Goal: Information Seeking & Learning: Compare options

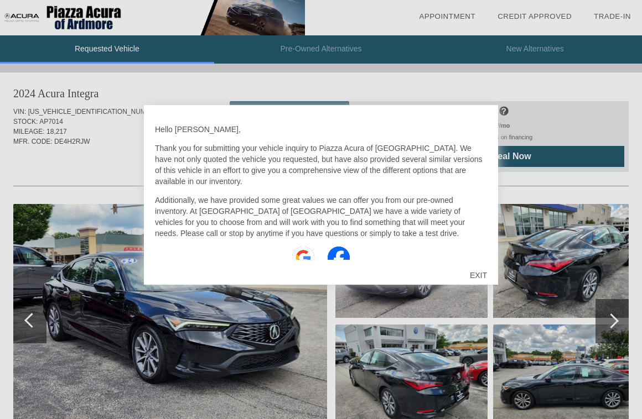
click at [471, 269] on div "EXIT" at bounding box center [478, 275] width 39 height 33
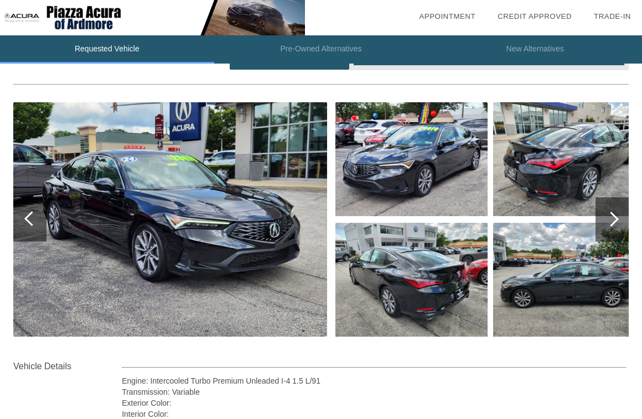
scroll to position [103, 0]
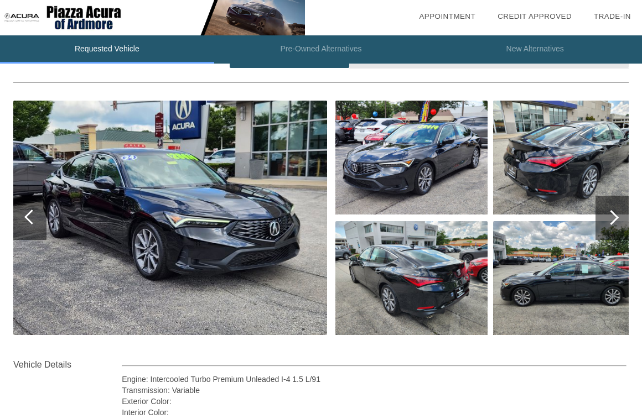
click at [610, 231] on div at bounding box center [611, 218] width 33 height 44
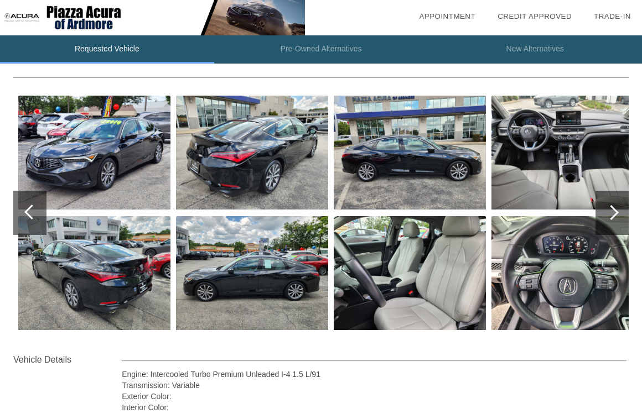
scroll to position [111, 0]
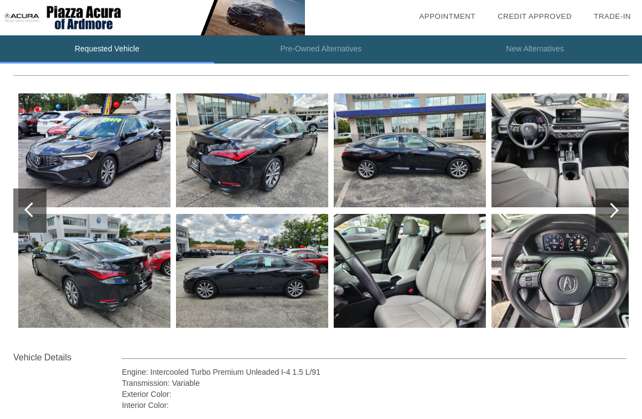
click at [614, 214] on div at bounding box center [610, 210] width 15 height 15
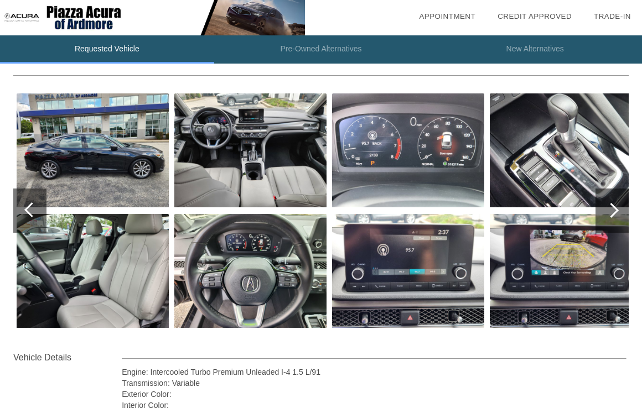
click at [614, 215] on div at bounding box center [610, 210] width 15 height 15
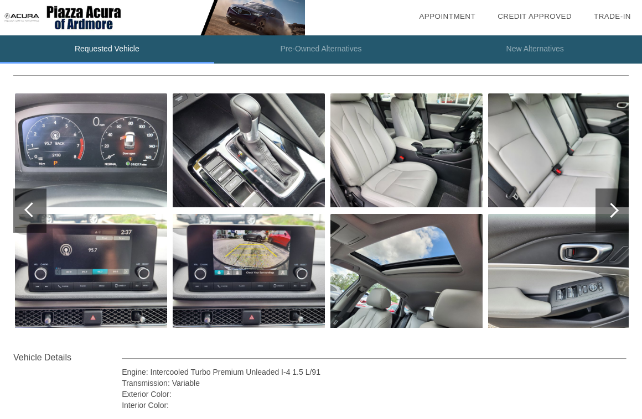
click at [614, 215] on div at bounding box center [611, 211] width 33 height 44
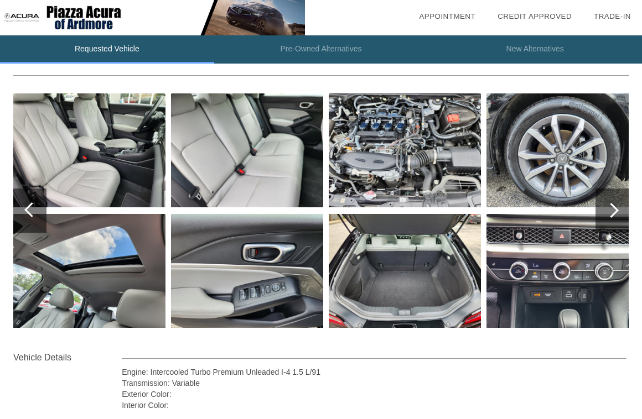
click at [614, 215] on div at bounding box center [611, 211] width 33 height 44
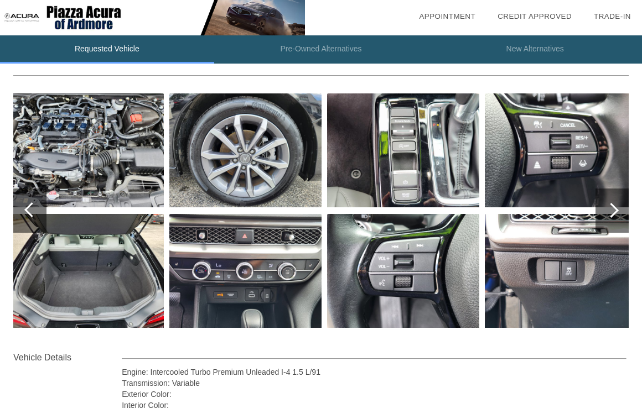
click at [613, 215] on div at bounding box center [611, 211] width 33 height 44
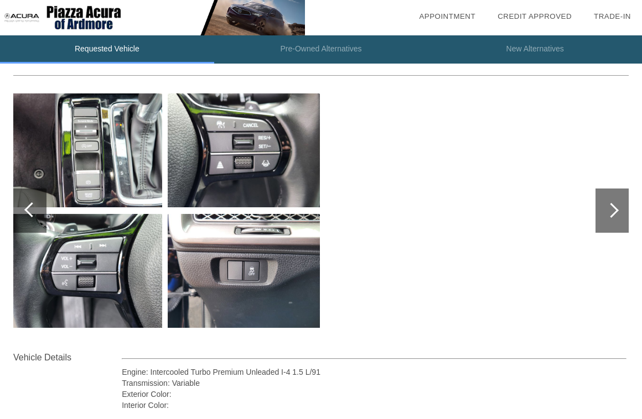
click at [613, 215] on div at bounding box center [611, 211] width 33 height 44
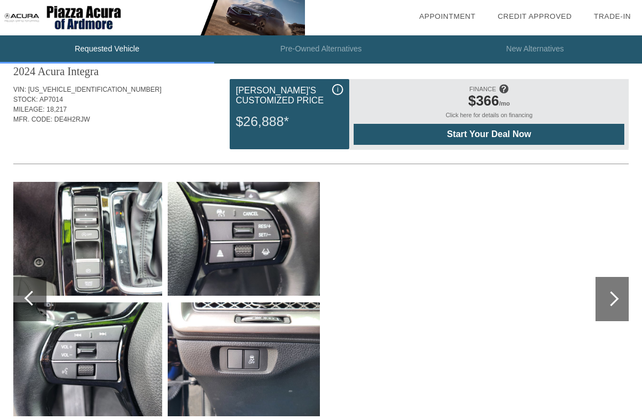
scroll to position [0, 0]
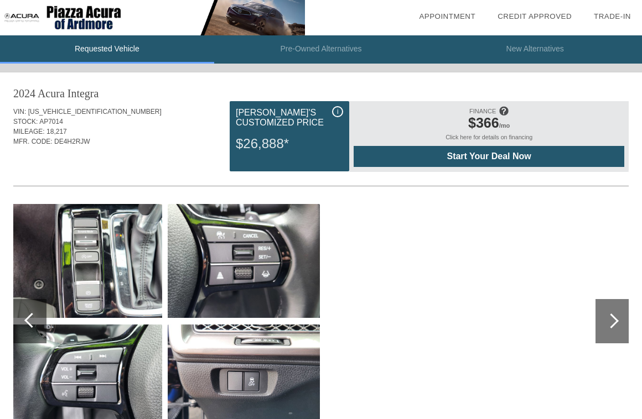
click at [277, 42] on li "Pre-Owned Alternatives" at bounding box center [321, 49] width 214 height 28
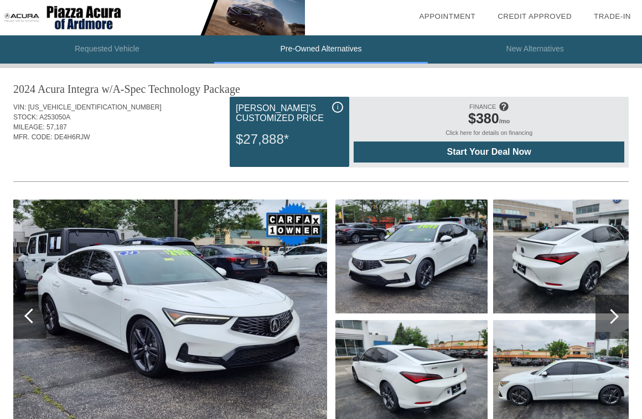
scroll to position [27, 0]
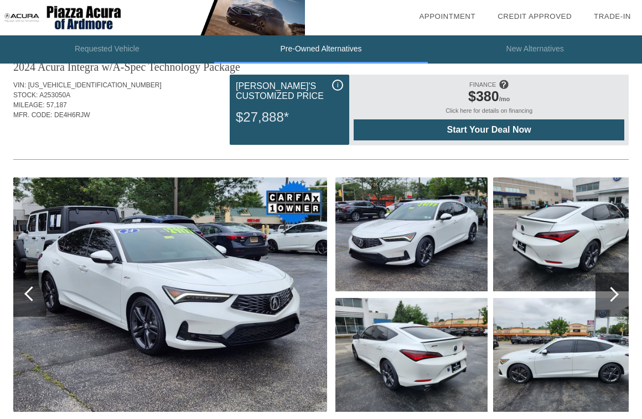
click at [596, 291] on div at bounding box center [611, 295] width 33 height 44
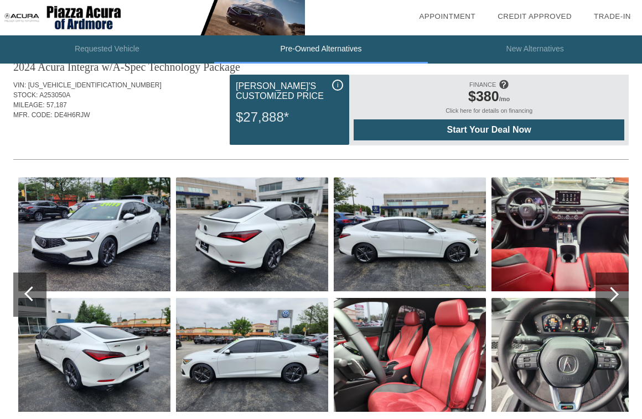
click at [596, 291] on div at bounding box center [611, 295] width 33 height 44
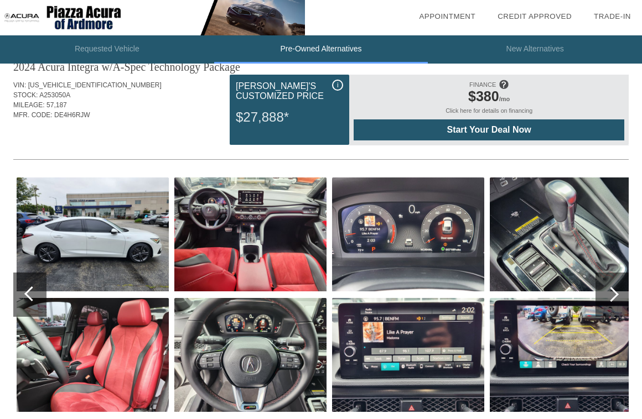
click at [416, 337] on img at bounding box center [408, 355] width 152 height 114
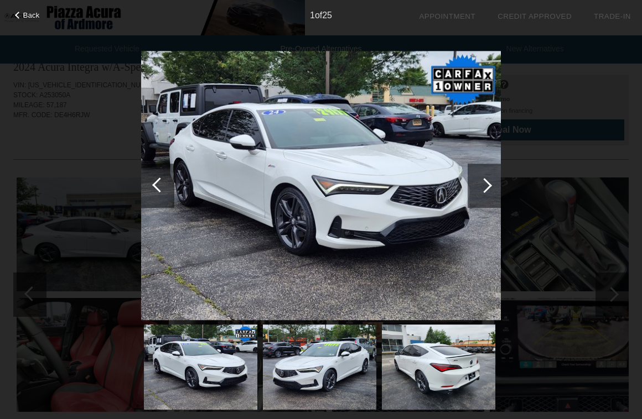
click at [488, 165] on div at bounding box center [483, 186] width 33 height 44
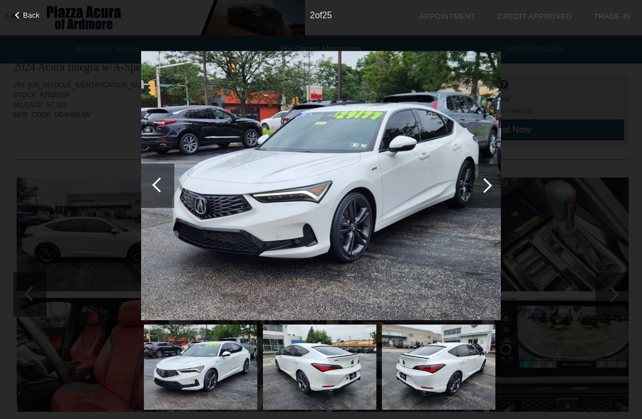
click at [488, 165] on div at bounding box center [483, 186] width 33 height 44
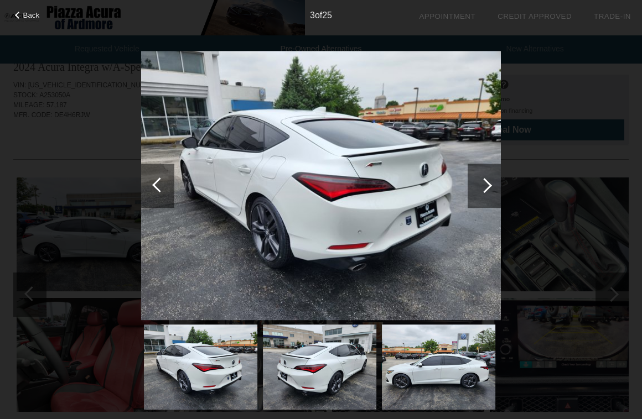
click at [488, 165] on div at bounding box center [483, 186] width 33 height 44
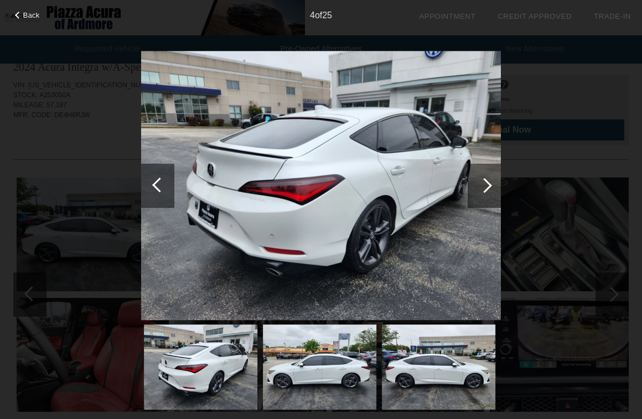
click at [488, 165] on div at bounding box center [483, 186] width 33 height 44
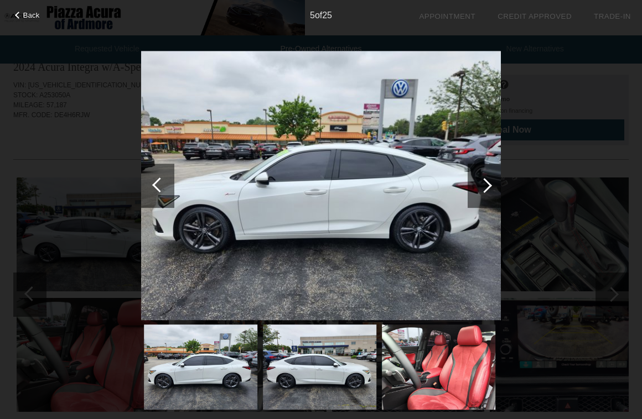
click at [488, 165] on div at bounding box center [483, 186] width 33 height 44
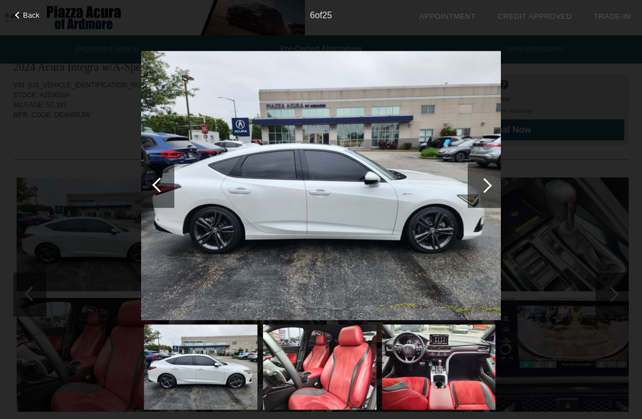
click at [488, 165] on div at bounding box center [483, 186] width 33 height 44
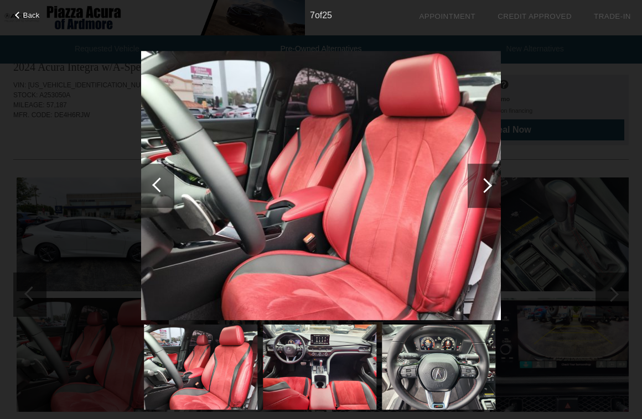
click at [488, 165] on div at bounding box center [483, 186] width 33 height 44
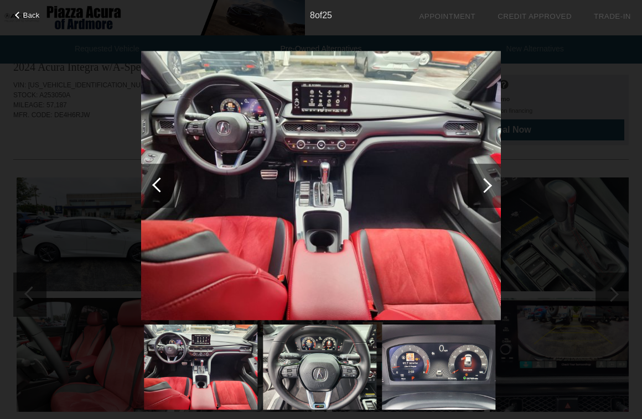
click at [488, 165] on div at bounding box center [483, 186] width 33 height 44
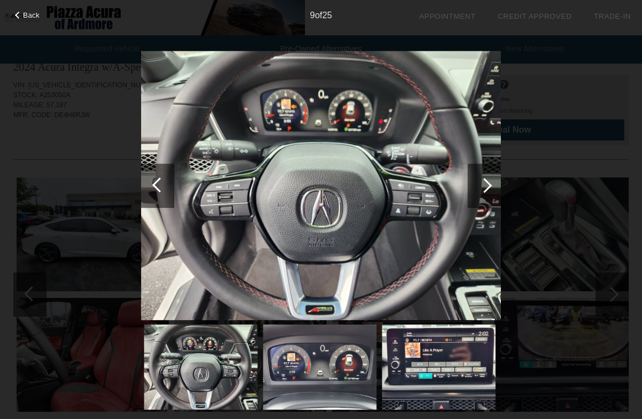
click at [488, 165] on div at bounding box center [483, 186] width 33 height 44
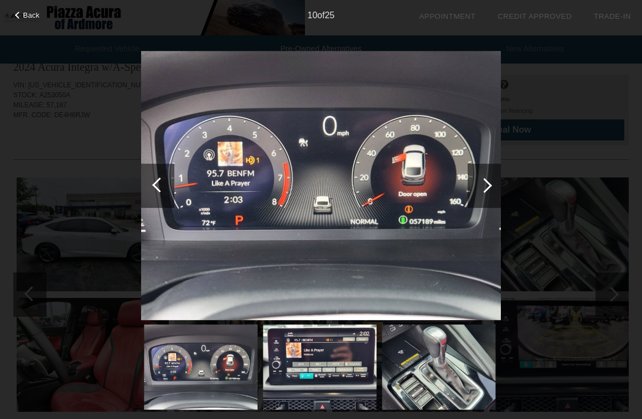
click at [487, 166] on div at bounding box center [483, 186] width 33 height 44
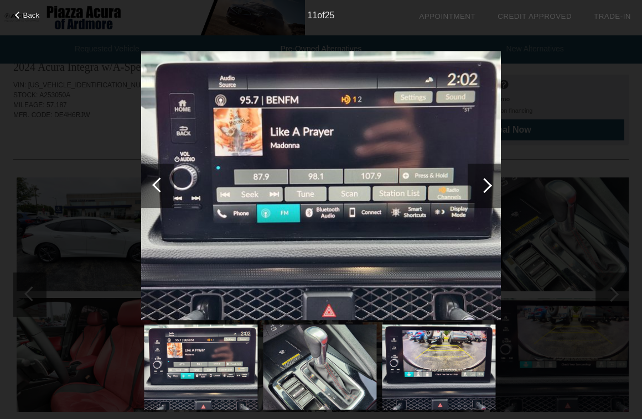
click at [487, 166] on div at bounding box center [483, 186] width 33 height 44
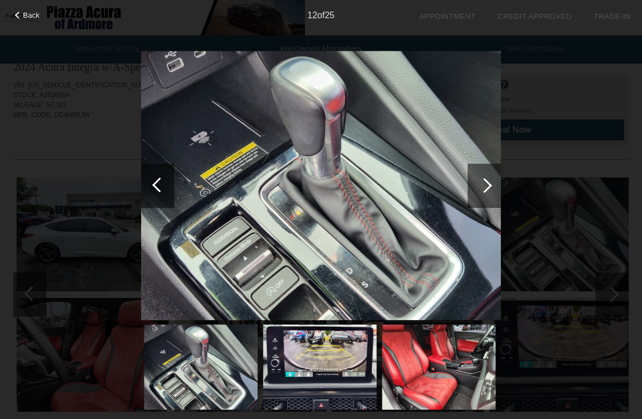
click at [487, 167] on div at bounding box center [483, 186] width 33 height 44
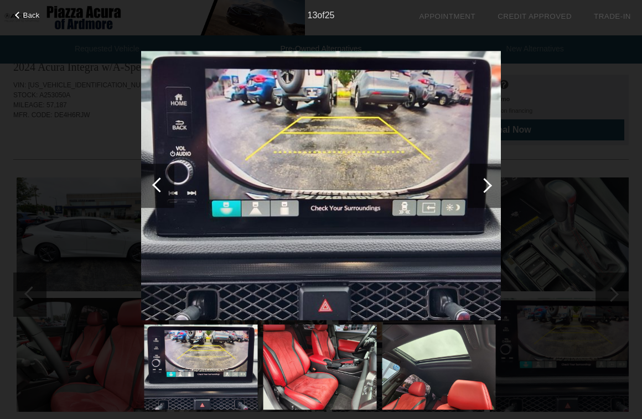
click at [487, 168] on div at bounding box center [483, 186] width 33 height 44
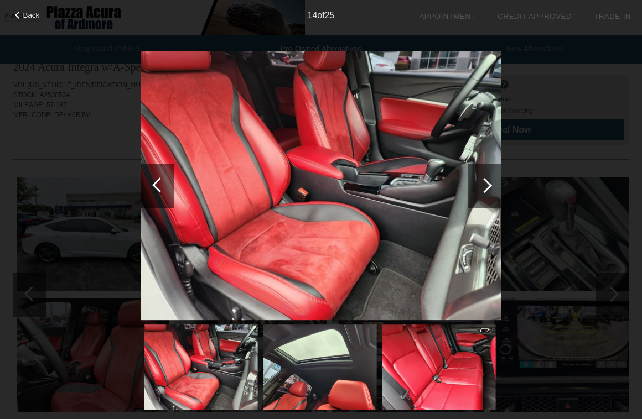
click at [487, 168] on div at bounding box center [483, 186] width 33 height 44
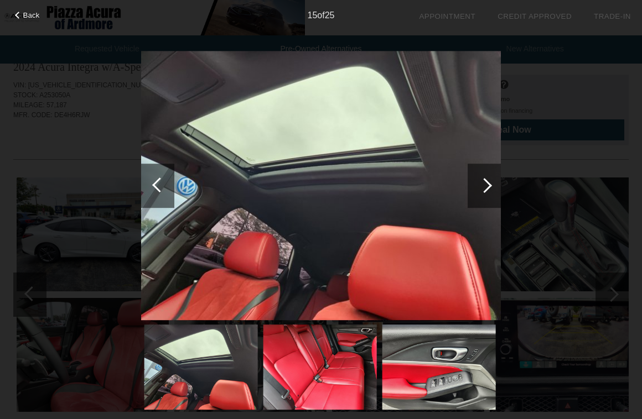
click at [486, 168] on div at bounding box center [483, 186] width 33 height 44
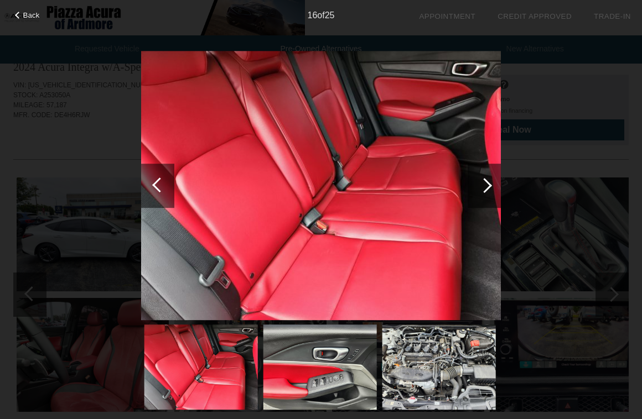
click at [486, 169] on div at bounding box center [483, 186] width 33 height 44
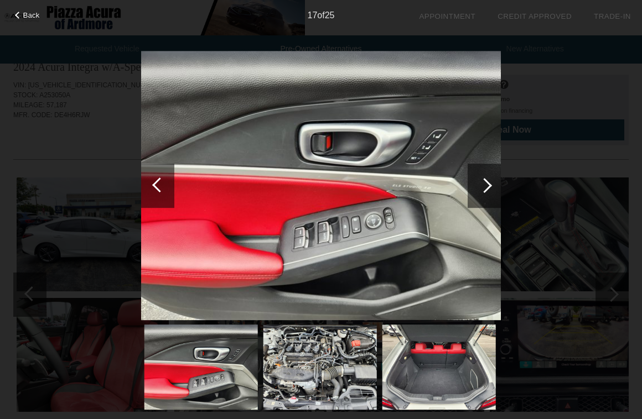
click at [486, 169] on div at bounding box center [483, 186] width 33 height 44
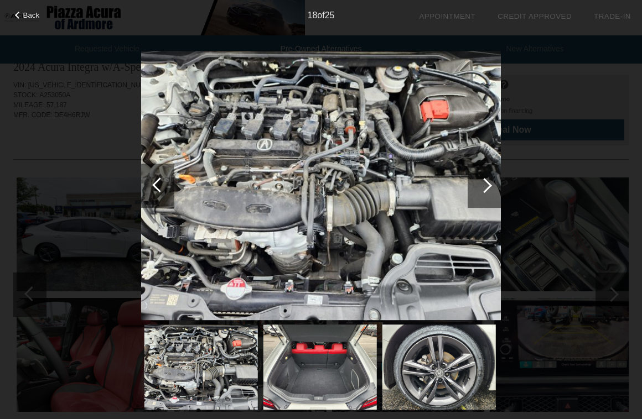
click at [486, 169] on div at bounding box center [483, 186] width 33 height 44
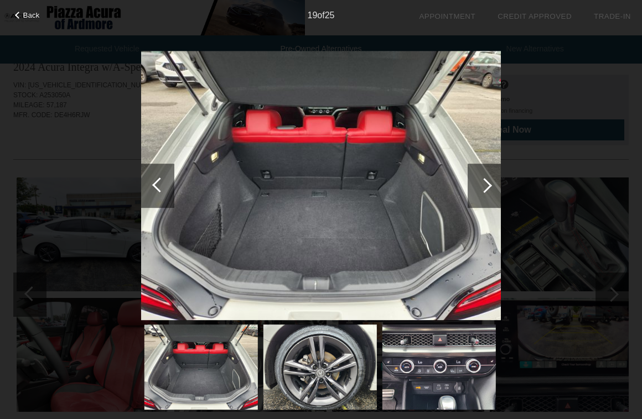
click at [486, 169] on div at bounding box center [483, 186] width 33 height 44
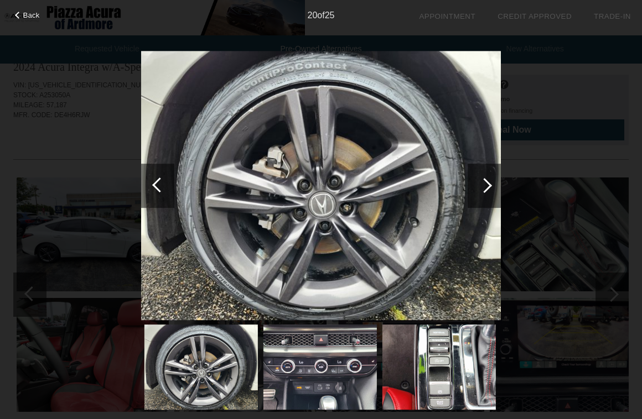
click at [486, 169] on div at bounding box center [483, 186] width 33 height 44
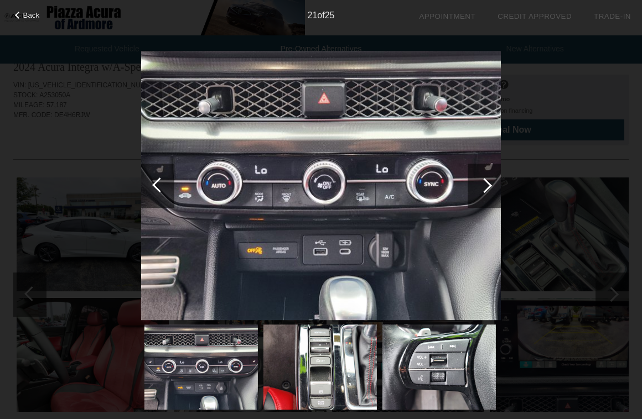
click at [486, 169] on div at bounding box center [483, 186] width 33 height 44
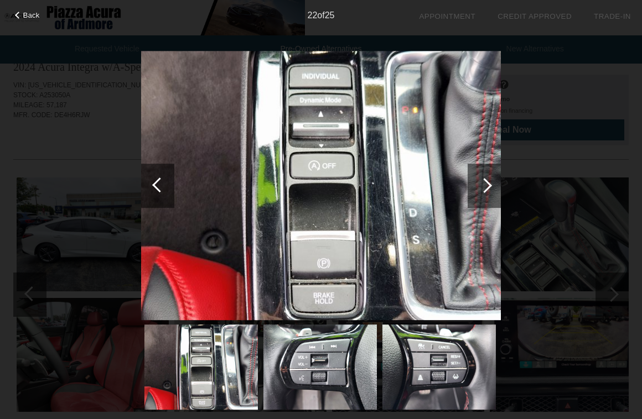
click at [486, 169] on div at bounding box center [483, 186] width 33 height 44
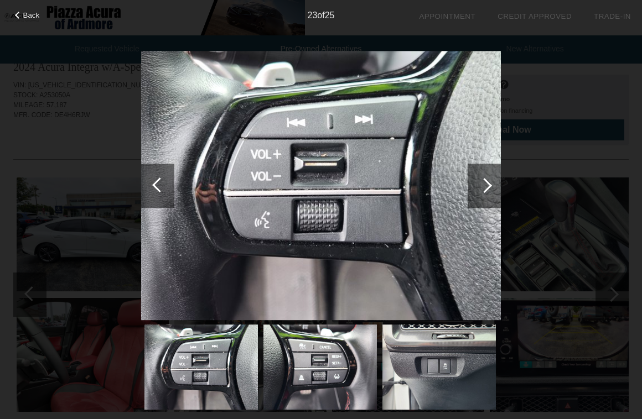
click at [486, 169] on div at bounding box center [483, 186] width 33 height 44
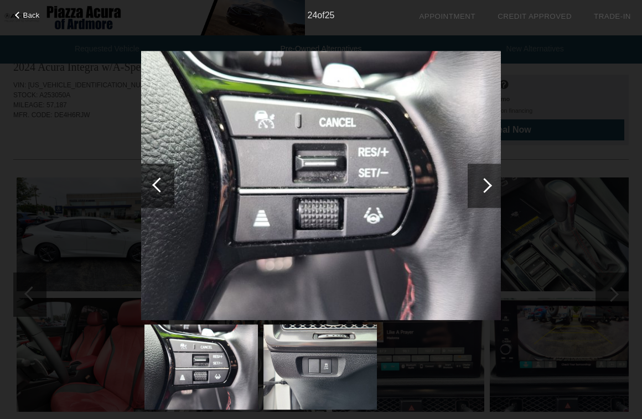
click at [486, 169] on div at bounding box center [483, 186] width 33 height 44
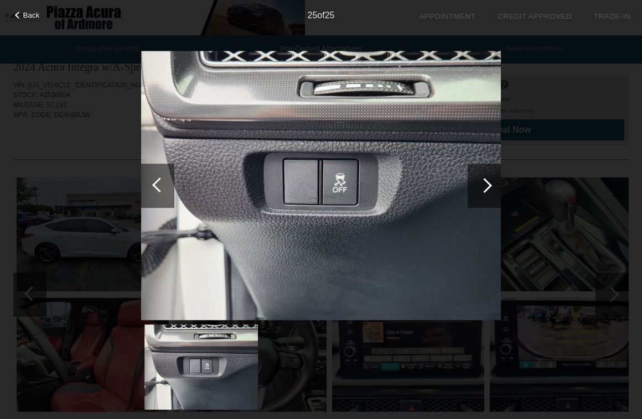
click at [486, 170] on div at bounding box center [483, 186] width 33 height 44
click at [545, 173] on div "Back 25 of 25" at bounding box center [321, 209] width 642 height 419
click at [572, 154] on div "Back 25 of 25" at bounding box center [321, 209] width 642 height 419
click at [28, 28] on div "Back 25 of 25" at bounding box center [321, 209] width 642 height 419
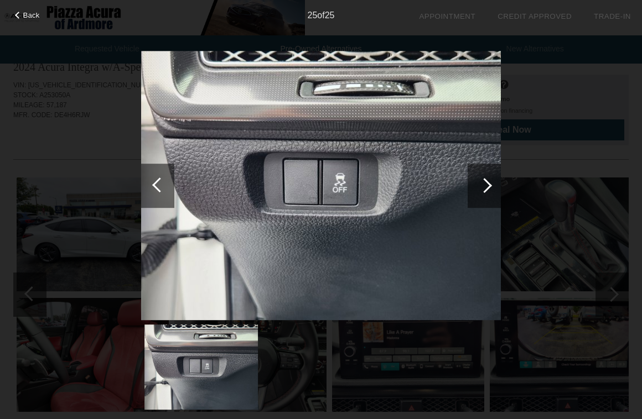
click at [30, 21] on div "Back 25 of 25" at bounding box center [321, 209] width 642 height 419
click at [28, 13] on span "Back" at bounding box center [31, 15] width 17 height 8
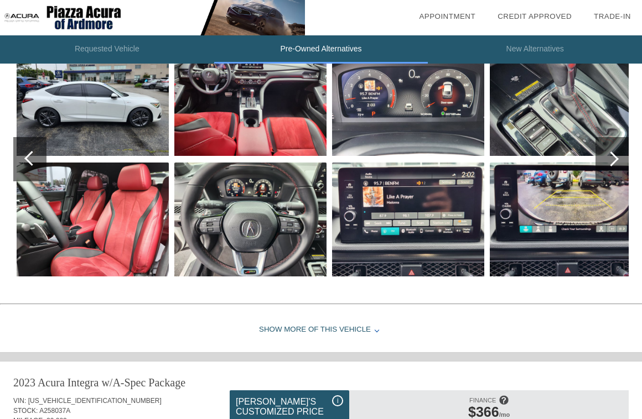
scroll to position [0, 0]
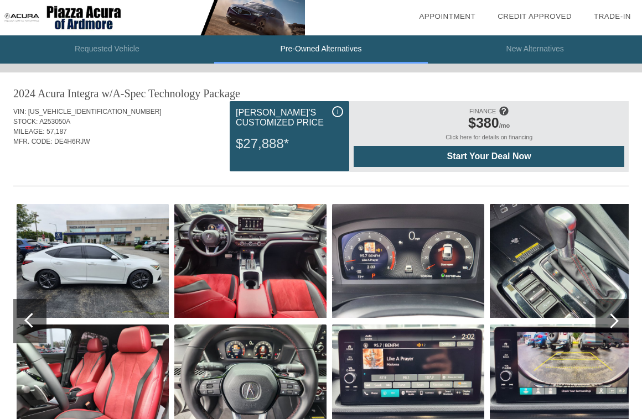
click at [109, 275] on img at bounding box center [93, 261] width 152 height 114
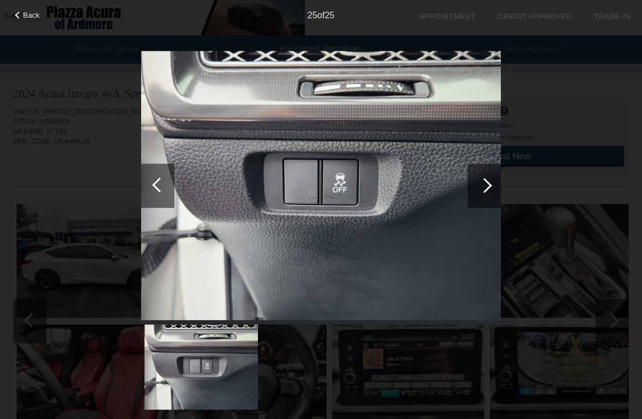
click at [119, 298] on div "Back 25 of 25" at bounding box center [321, 209] width 642 height 419
click at [571, 290] on div "Back 25 of 25" at bounding box center [321, 209] width 642 height 419
click at [28, 19] on div "25 of 25" at bounding box center [321, 11] width 642 height 22
click at [28, 16] on span "Back" at bounding box center [31, 15] width 17 height 8
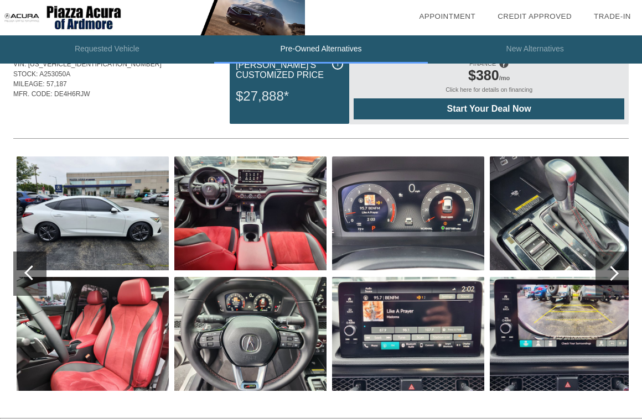
scroll to position [48, 0]
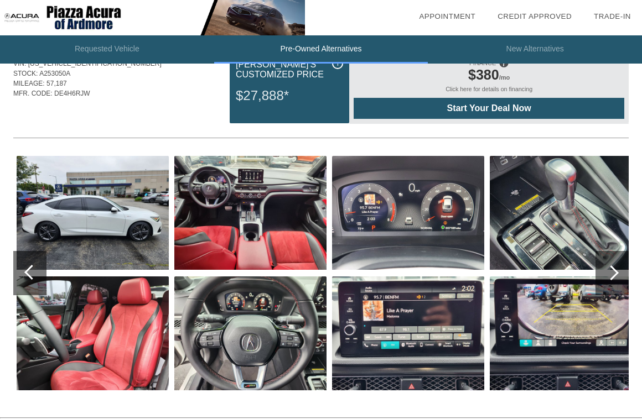
click at [64, 209] on img at bounding box center [93, 213] width 152 height 114
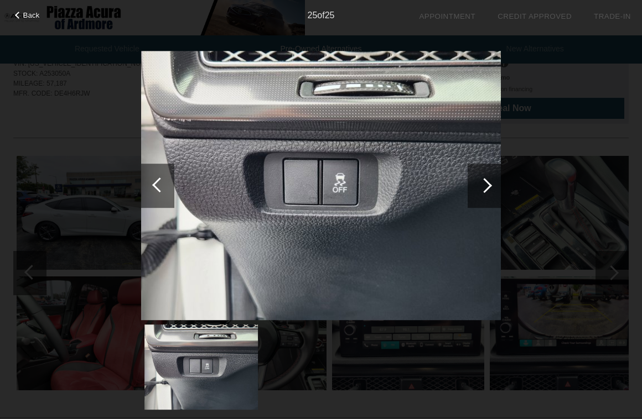
click at [163, 178] on div at bounding box center [157, 186] width 33 height 44
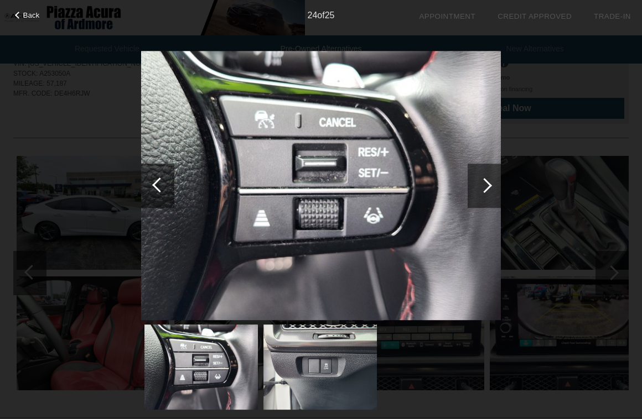
click at [163, 178] on div at bounding box center [157, 186] width 33 height 44
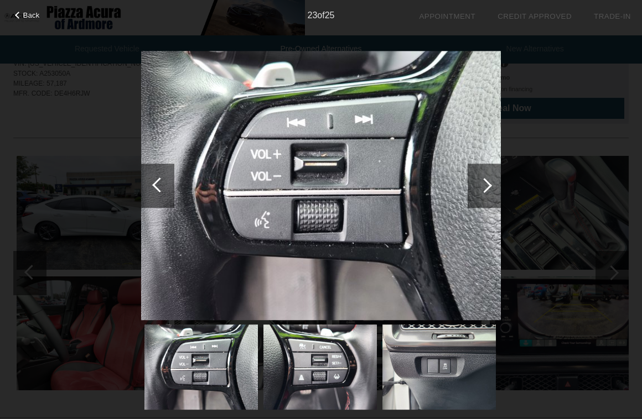
click at [163, 178] on div at bounding box center [157, 186] width 33 height 44
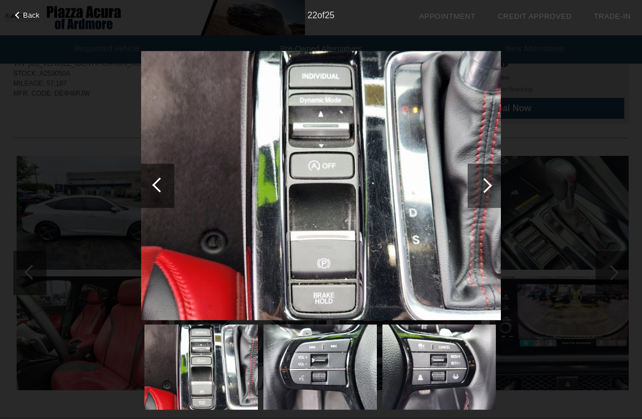
click at [163, 178] on div at bounding box center [157, 186] width 33 height 44
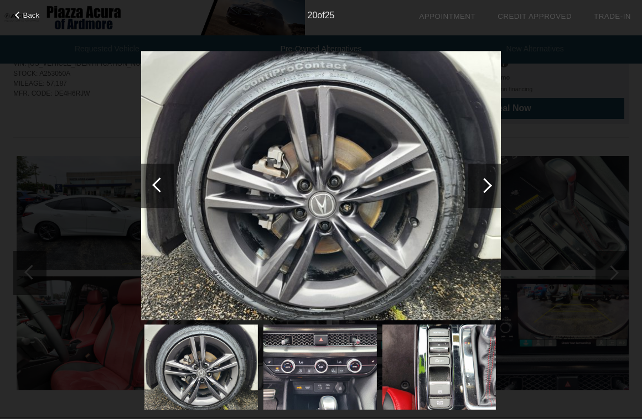
click at [163, 178] on div at bounding box center [157, 186] width 33 height 44
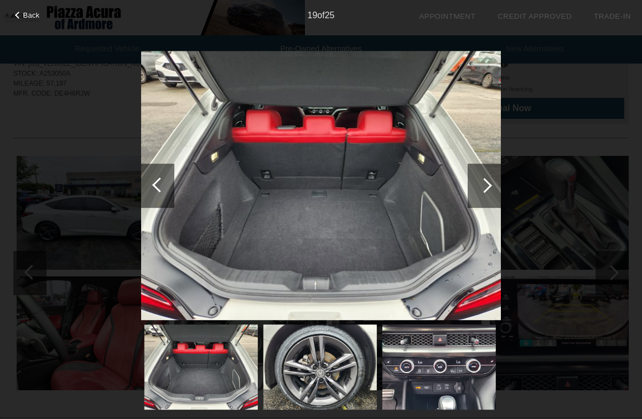
click at [163, 178] on div at bounding box center [157, 186] width 33 height 44
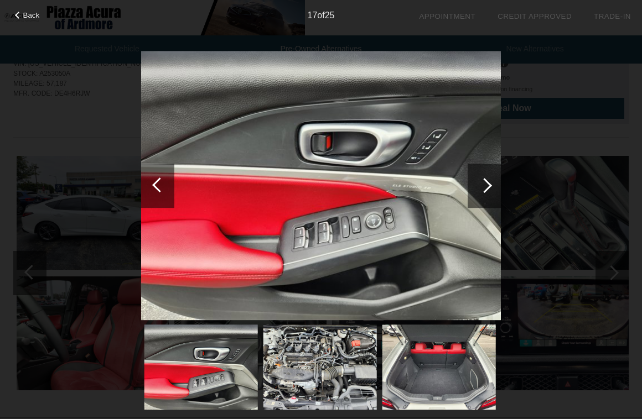
click at [163, 178] on div at bounding box center [157, 186] width 33 height 44
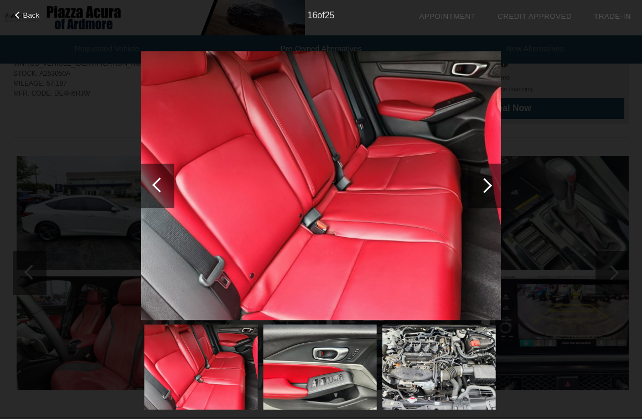
click at [163, 178] on div at bounding box center [157, 186] width 33 height 44
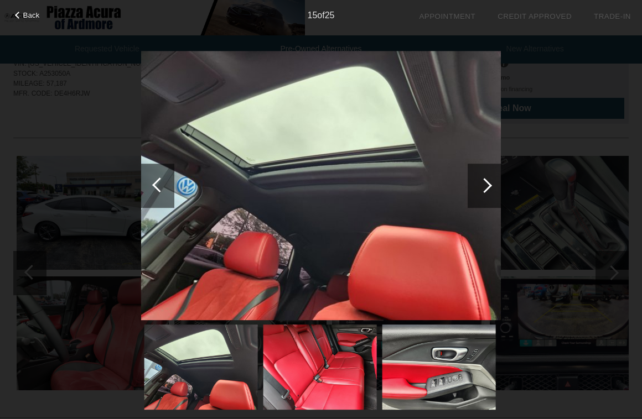
click at [163, 178] on div at bounding box center [157, 186] width 33 height 44
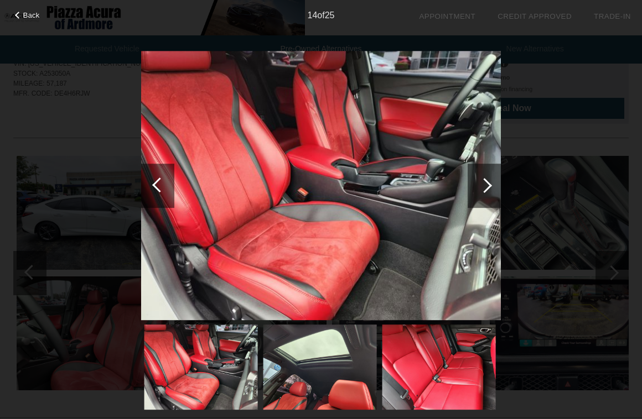
click at [163, 178] on div at bounding box center [157, 186] width 33 height 44
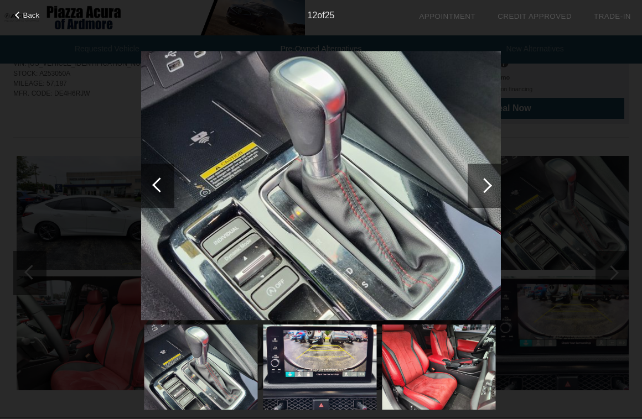
click at [163, 178] on div at bounding box center [157, 186] width 33 height 44
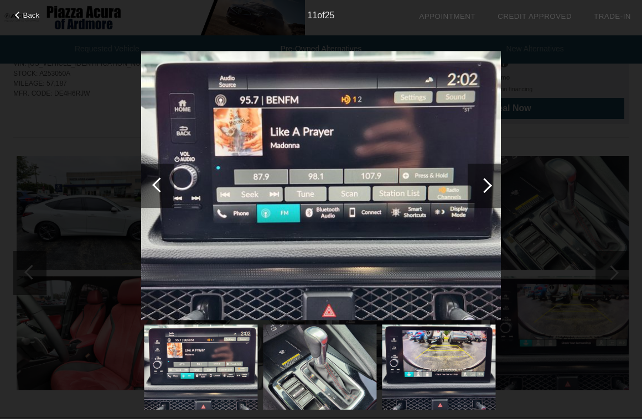
click at [163, 178] on div at bounding box center [157, 186] width 33 height 44
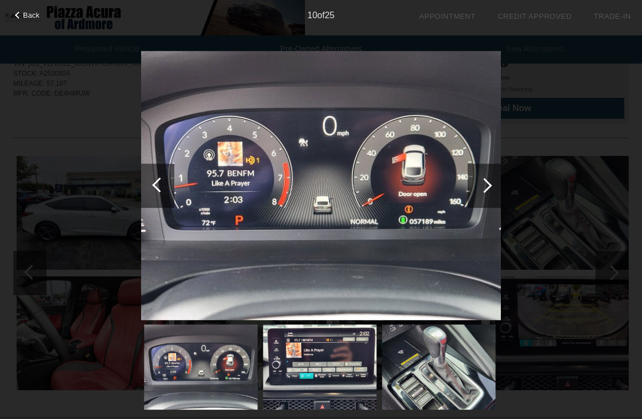
click at [163, 178] on div at bounding box center [157, 186] width 33 height 44
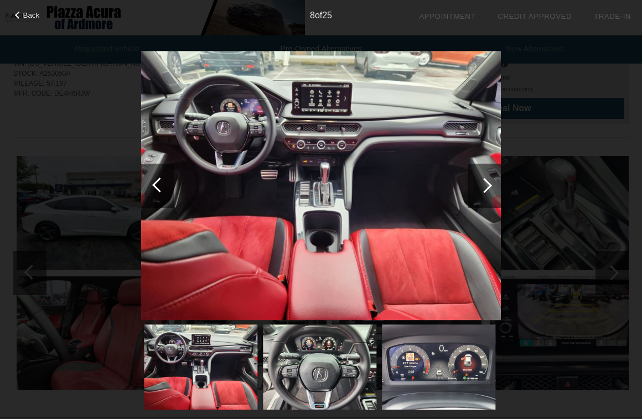
click at [163, 178] on div at bounding box center [157, 186] width 33 height 44
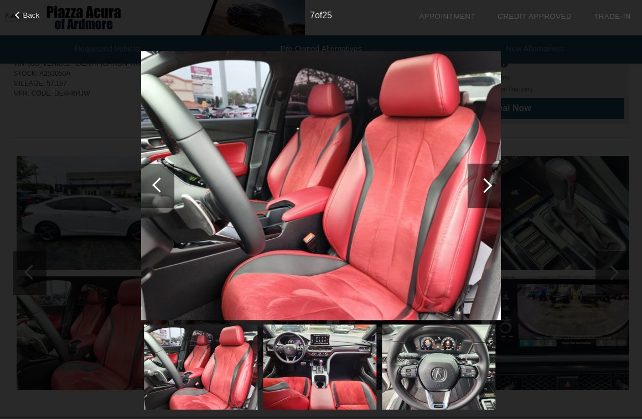
click at [163, 178] on div at bounding box center [157, 186] width 33 height 44
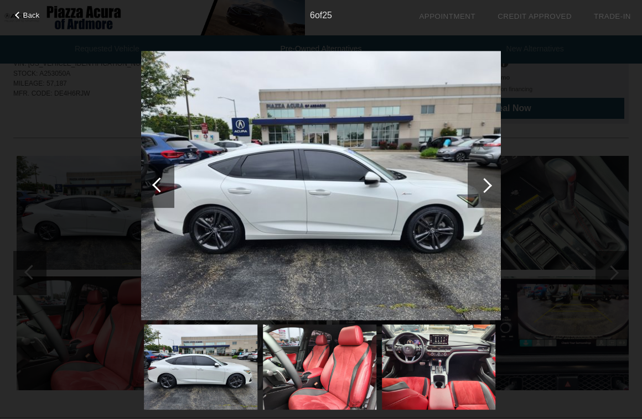
click at [163, 178] on div at bounding box center [157, 186] width 33 height 44
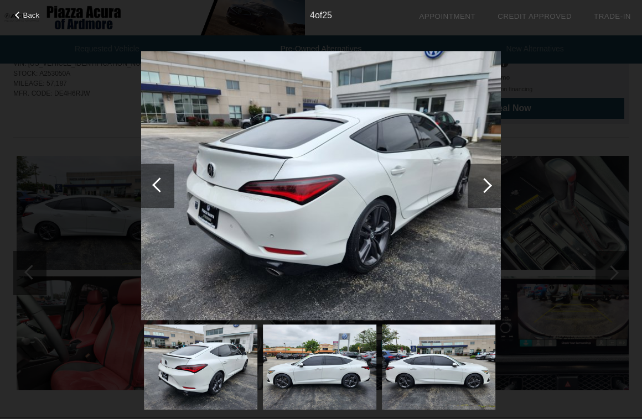
click at [163, 178] on div at bounding box center [157, 186] width 33 height 44
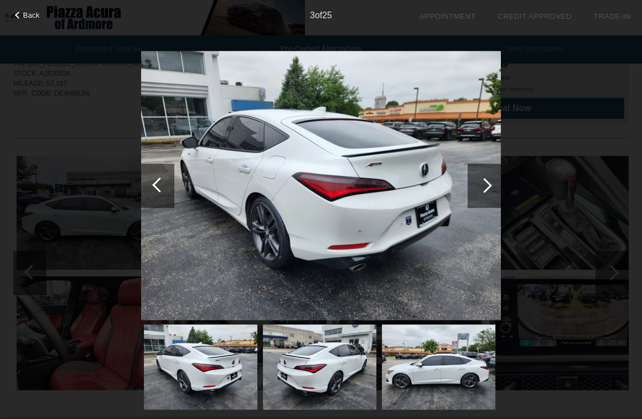
click at [163, 178] on div at bounding box center [157, 186] width 33 height 44
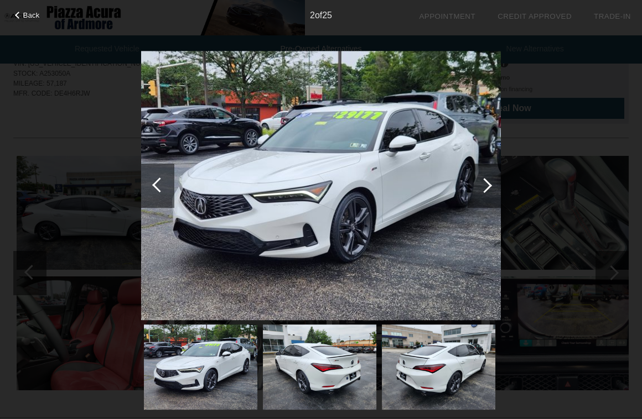
click at [483, 188] on div at bounding box center [484, 185] width 15 height 15
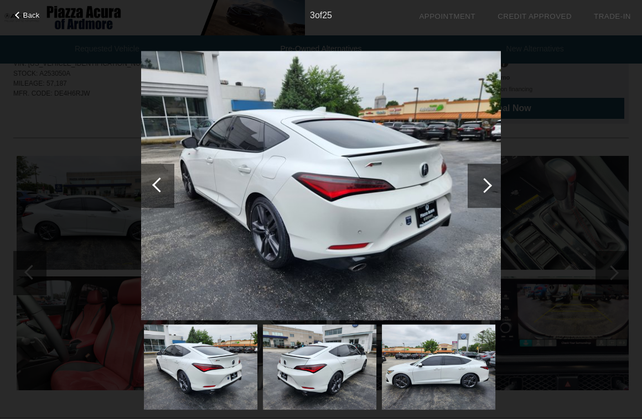
click at [555, 183] on div "Back 3 of 25" at bounding box center [321, 209] width 642 height 419
click at [25, 24] on div "Back 3 of 25" at bounding box center [321, 209] width 642 height 419
click at [25, 16] on span "Back" at bounding box center [31, 15] width 17 height 8
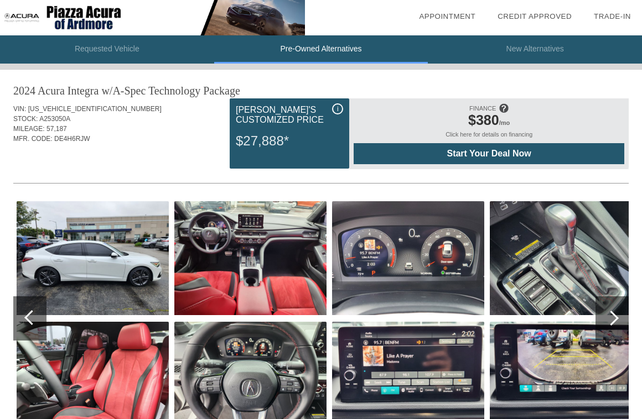
scroll to position [2, 0]
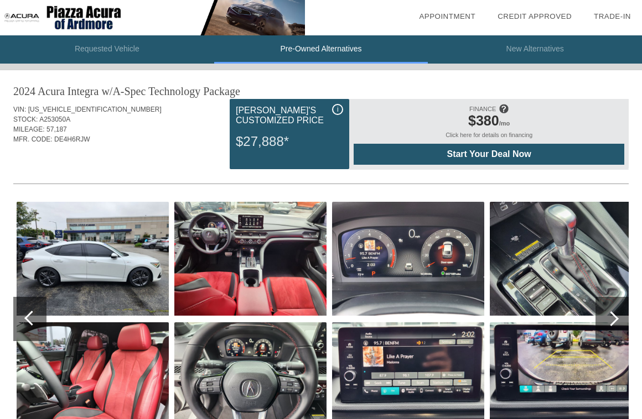
click at [26, 90] on div "2024 Acura Integra" at bounding box center [55, 91] width 85 height 15
drag, startPoint x: 26, startPoint y: 90, endPoint x: 181, endPoint y: 96, distance: 155.0
click at [181, 96] on div "2024 Acura Integra w/A-Spec Technology Package" at bounding box center [320, 91] width 615 height 15
click at [76, 268] on img at bounding box center [93, 259] width 152 height 114
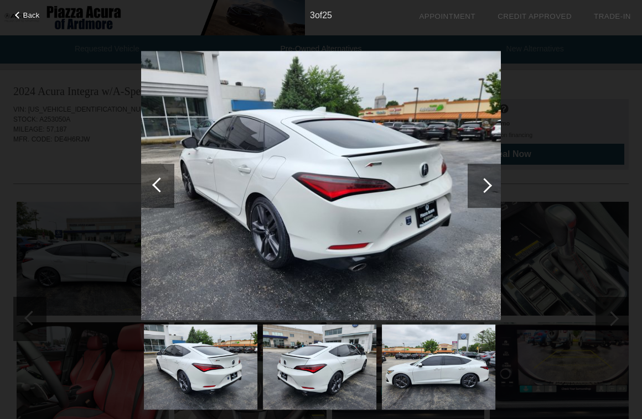
click at [483, 186] on div at bounding box center [484, 185] width 15 height 15
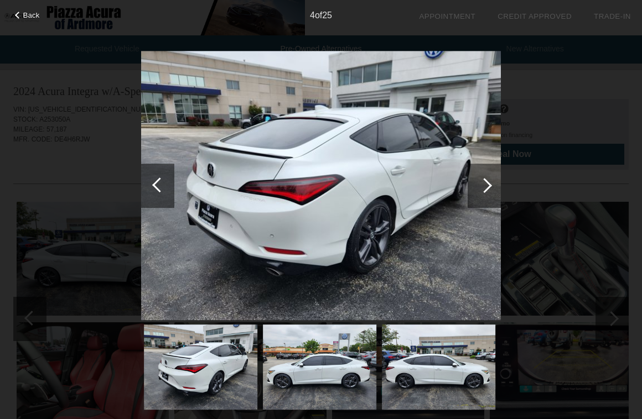
click at [483, 186] on div at bounding box center [484, 185] width 15 height 15
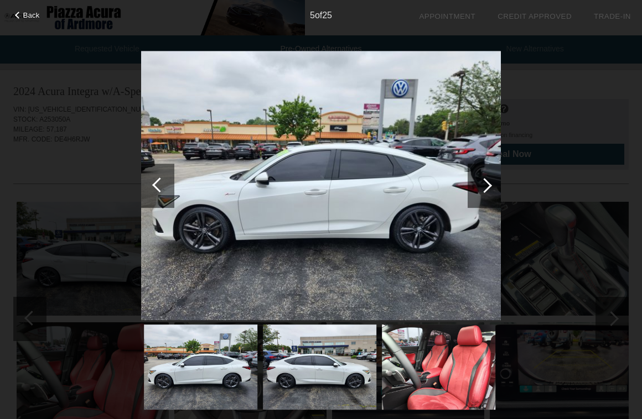
click at [28, 19] on div "5 of 25" at bounding box center [321, 11] width 642 height 22
click at [28, 17] on span "Back" at bounding box center [31, 15] width 17 height 8
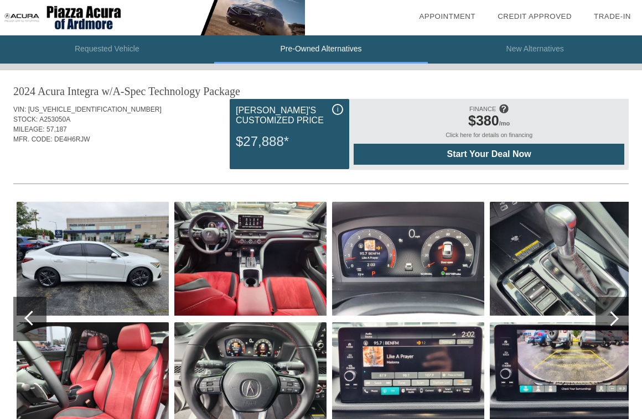
click at [130, 46] on li "Requested Vehicle" at bounding box center [107, 49] width 214 height 28
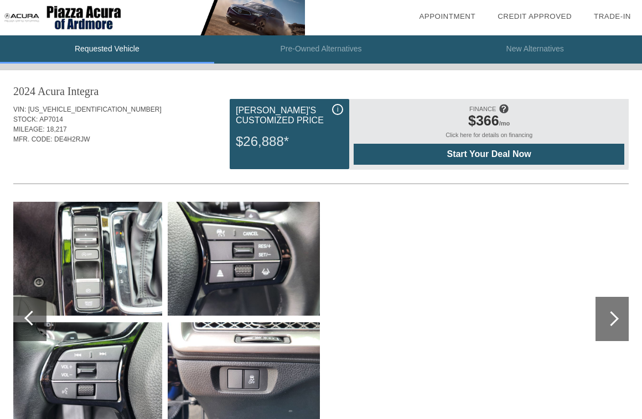
click at [30, 305] on div at bounding box center [29, 319] width 33 height 44
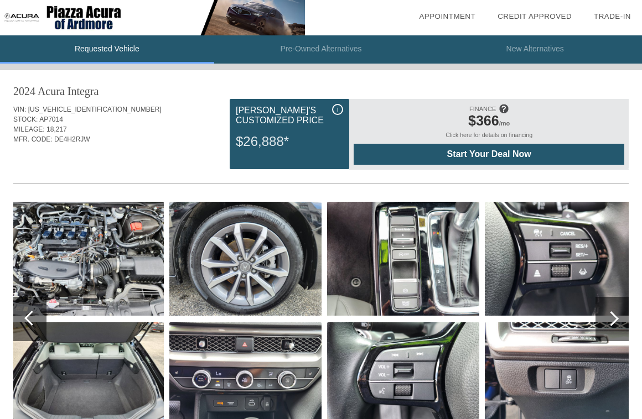
click at [30, 305] on div at bounding box center [29, 319] width 33 height 44
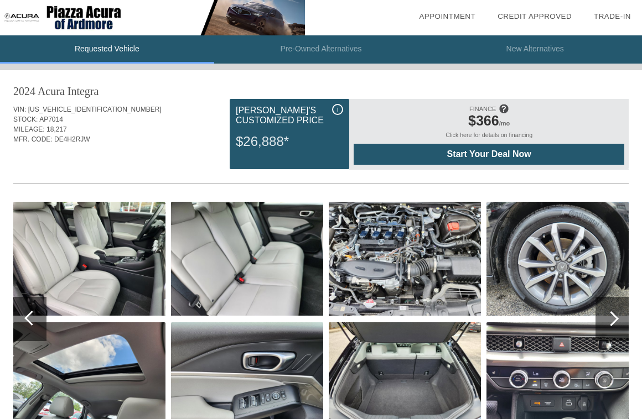
click at [30, 305] on div at bounding box center [29, 319] width 33 height 44
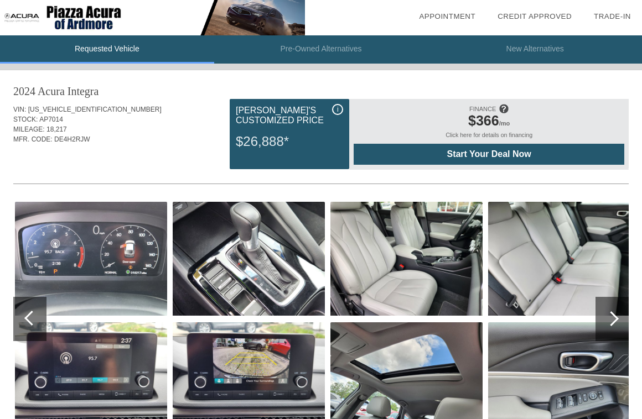
click at [30, 305] on div at bounding box center [29, 319] width 33 height 44
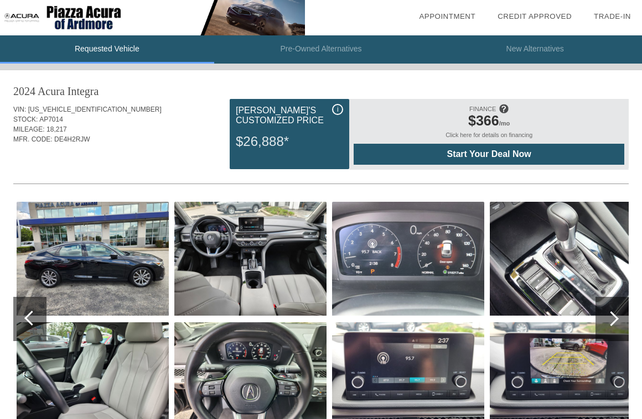
click at [30, 305] on div at bounding box center [29, 319] width 33 height 44
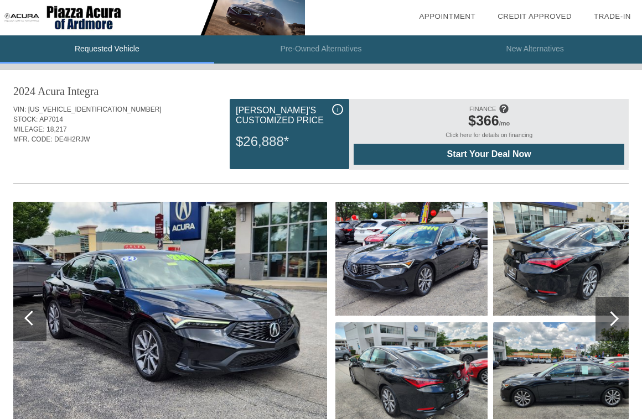
click at [30, 305] on div at bounding box center [29, 319] width 33 height 44
click at [163, 304] on img at bounding box center [170, 319] width 314 height 235
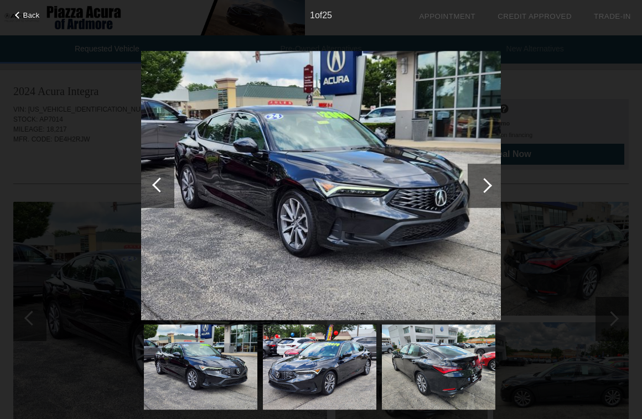
click at [501, 196] on div "Back 1 of 25" at bounding box center [321, 209] width 642 height 419
click at [488, 183] on div at bounding box center [484, 185] width 15 height 15
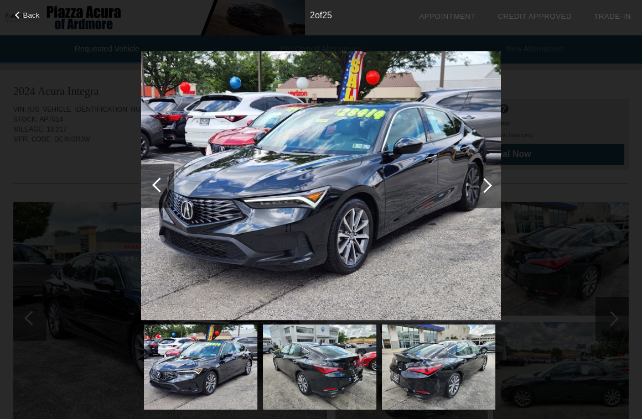
click at [488, 183] on div at bounding box center [484, 185] width 15 height 15
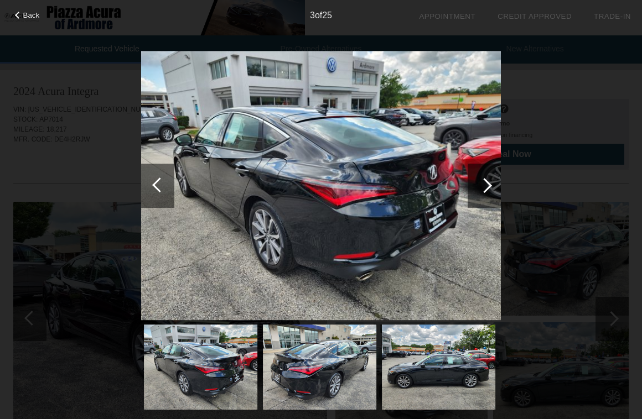
click at [488, 183] on div at bounding box center [484, 185] width 15 height 15
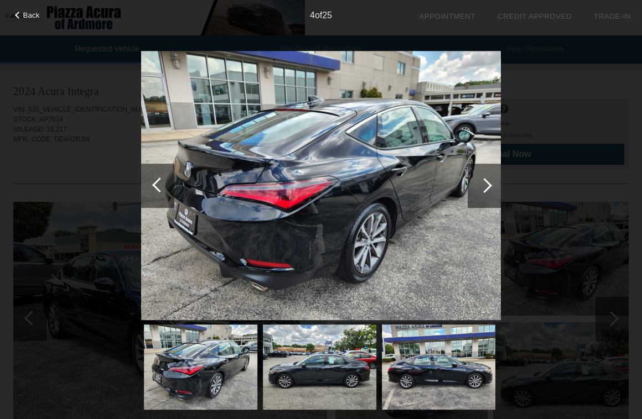
click at [488, 183] on div at bounding box center [484, 185] width 15 height 15
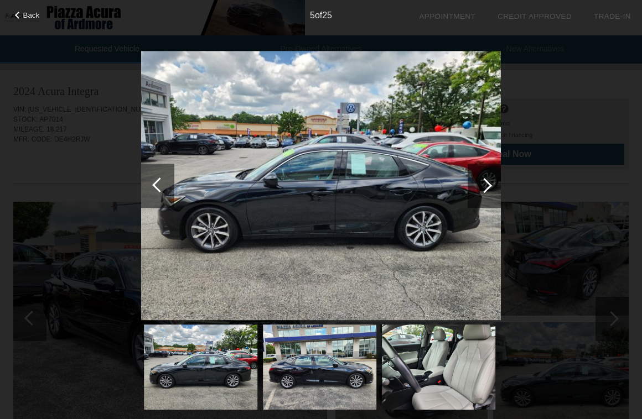
click at [488, 184] on div at bounding box center [484, 185] width 15 height 15
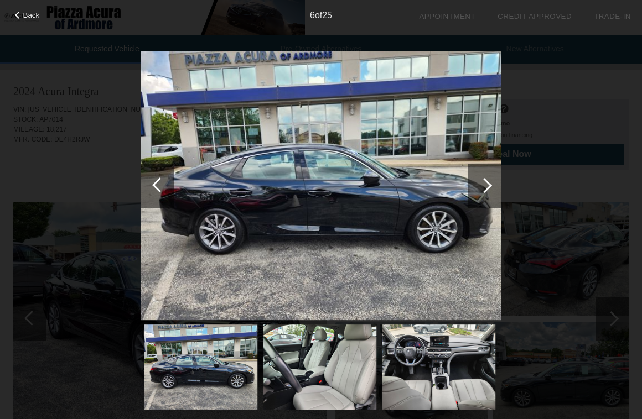
click at [488, 184] on div at bounding box center [484, 185] width 15 height 15
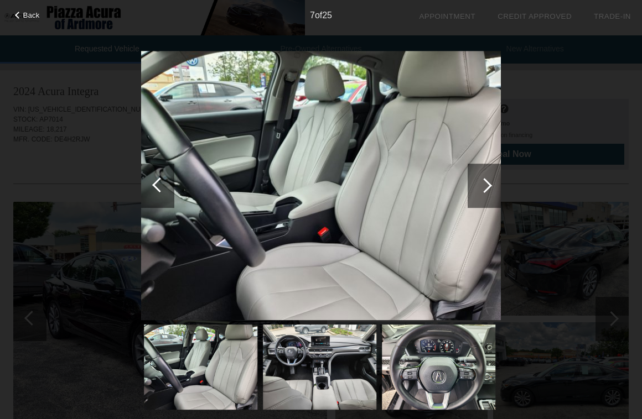
click at [488, 184] on div at bounding box center [484, 185] width 15 height 15
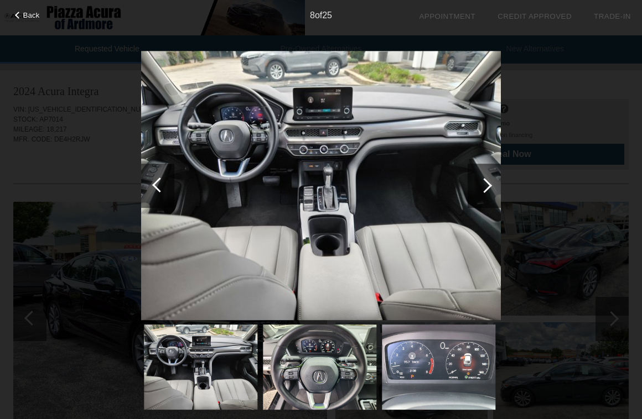
click at [488, 184] on div at bounding box center [484, 185] width 15 height 15
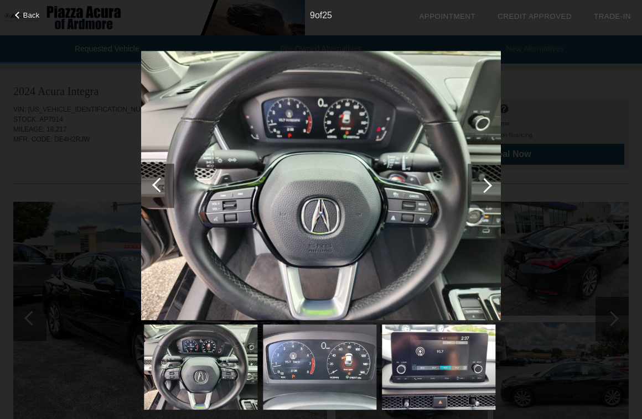
click at [488, 184] on div at bounding box center [484, 185] width 15 height 15
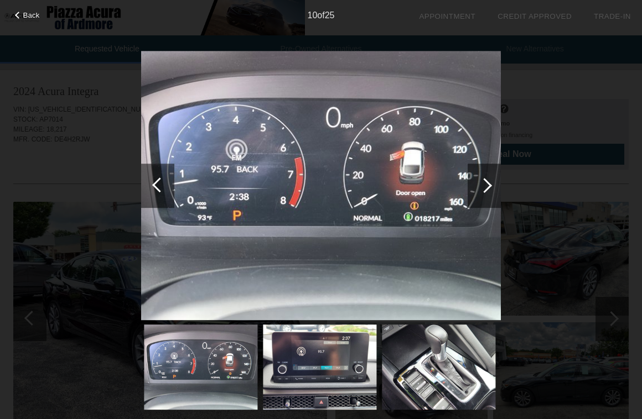
click at [488, 184] on div at bounding box center [484, 185] width 15 height 15
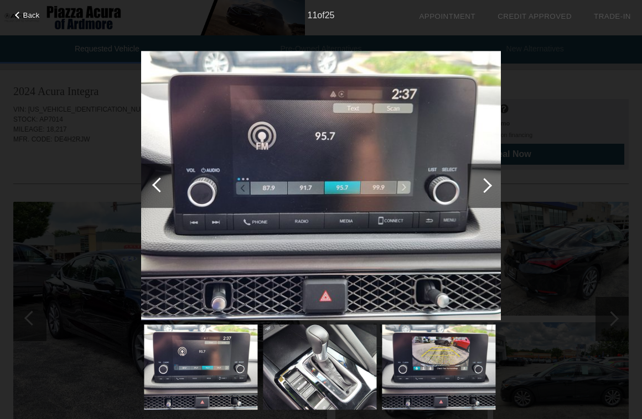
click at [488, 184] on div at bounding box center [484, 185] width 15 height 15
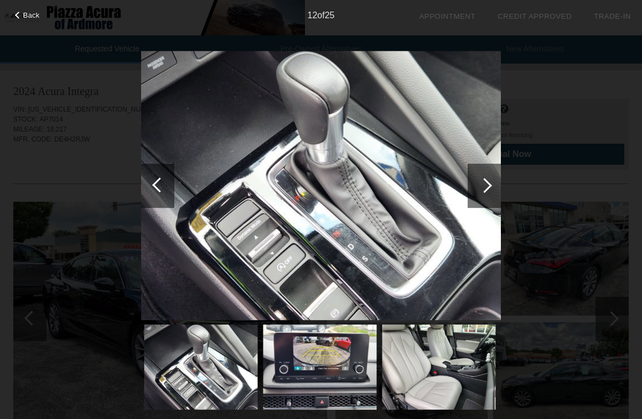
click at [488, 184] on div at bounding box center [484, 185] width 15 height 15
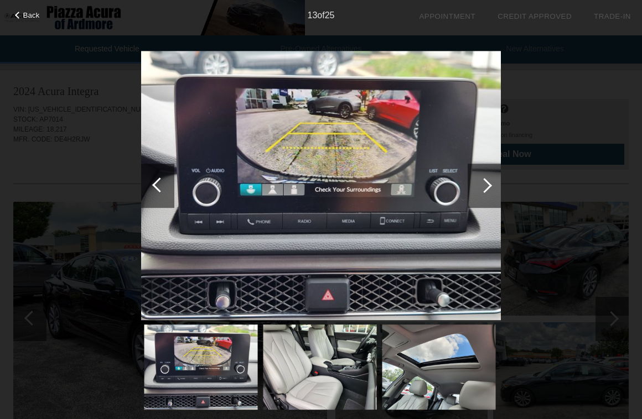
click at [488, 184] on div at bounding box center [484, 185] width 15 height 15
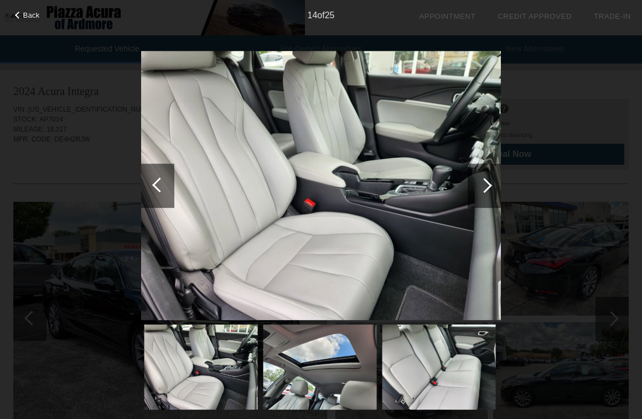
click at [488, 184] on div at bounding box center [484, 185] width 15 height 15
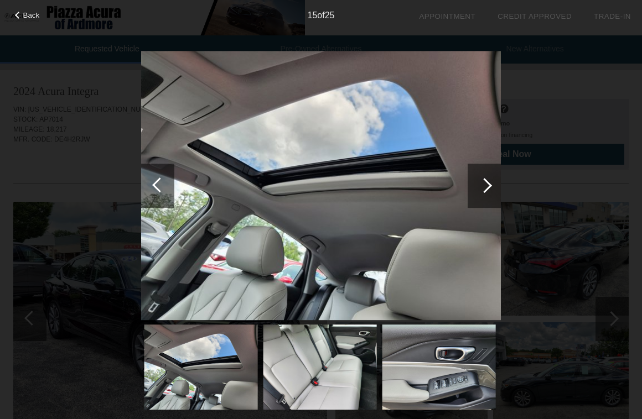
click at [488, 184] on div at bounding box center [484, 185] width 15 height 15
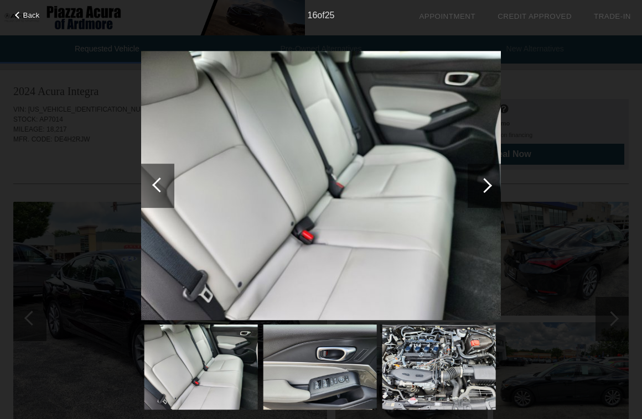
click at [488, 184] on div at bounding box center [484, 185] width 15 height 15
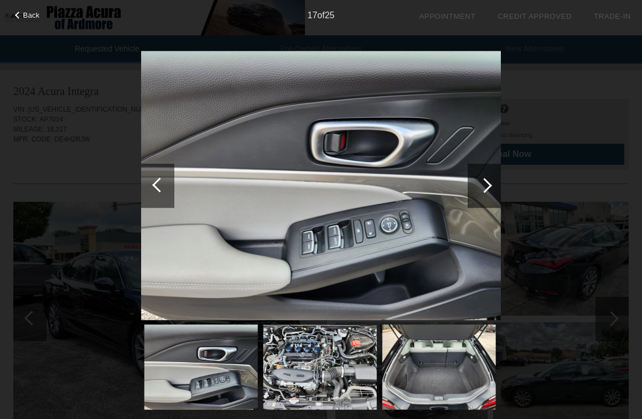
click at [488, 184] on div at bounding box center [484, 185] width 15 height 15
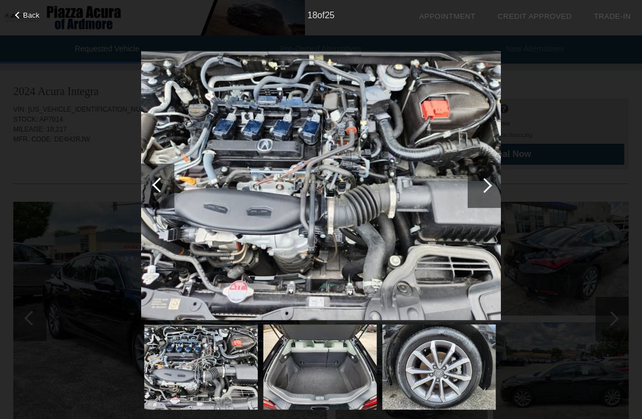
click at [488, 184] on div at bounding box center [484, 185] width 15 height 15
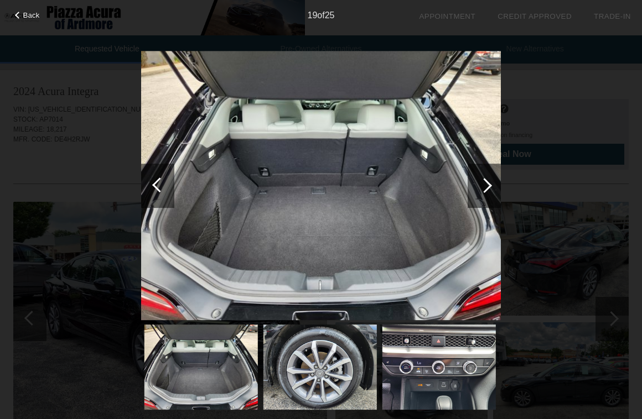
click at [488, 184] on div at bounding box center [484, 185] width 15 height 15
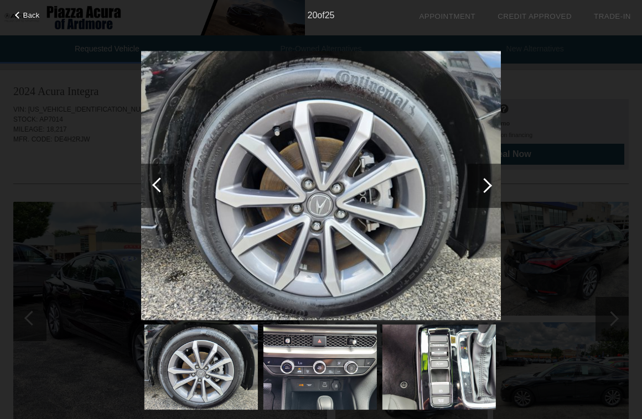
click at [488, 184] on div at bounding box center [484, 185] width 15 height 15
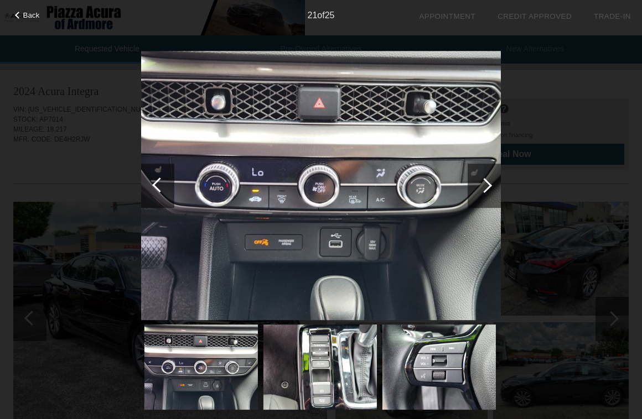
click at [488, 184] on div at bounding box center [484, 185] width 15 height 15
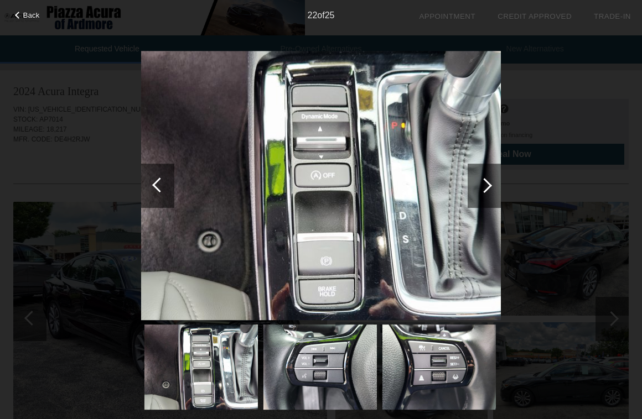
click at [488, 184] on div at bounding box center [484, 185] width 15 height 15
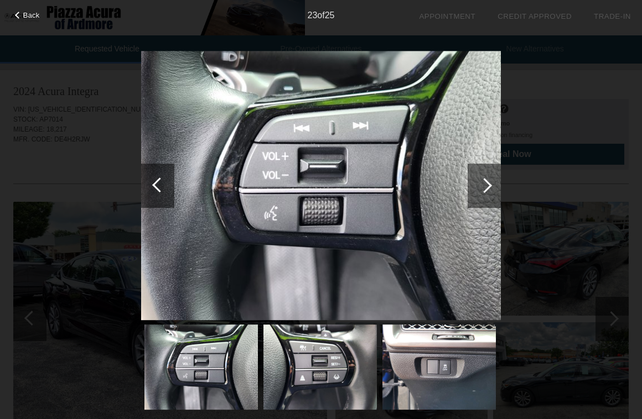
click at [488, 184] on div at bounding box center [484, 185] width 15 height 15
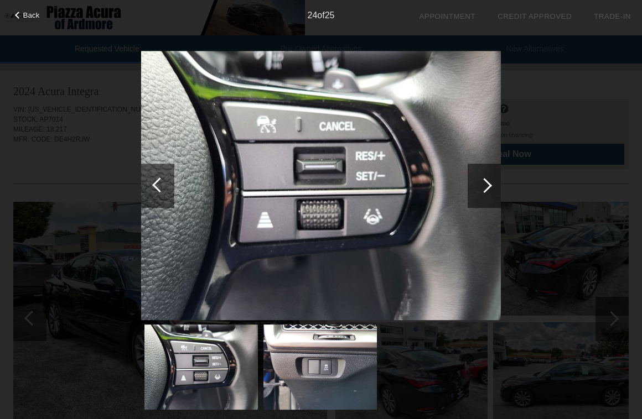
click at [488, 184] on div at bounding box center [484, 185] width 15 height 15
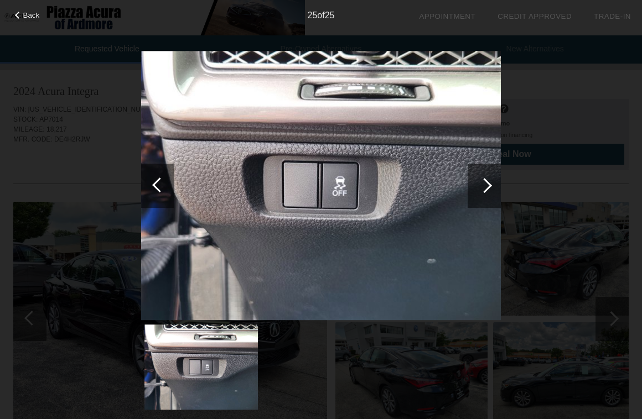
click at [488, 184] on div at bounding box center [484, 185] width 15 height 15
click at [30, 15] on span "Back" at bounding box center [31, 15] width 17 height 8
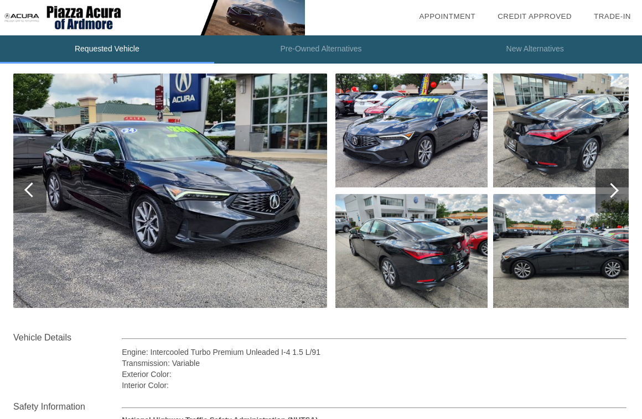
scroll to position [109, 0]
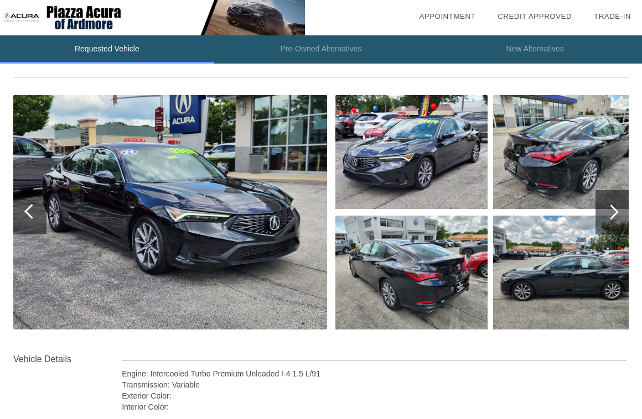
click at [305, 51] on li "Pre-Owned Alternatives" at bounding box center [321, 49] width 214 height 28
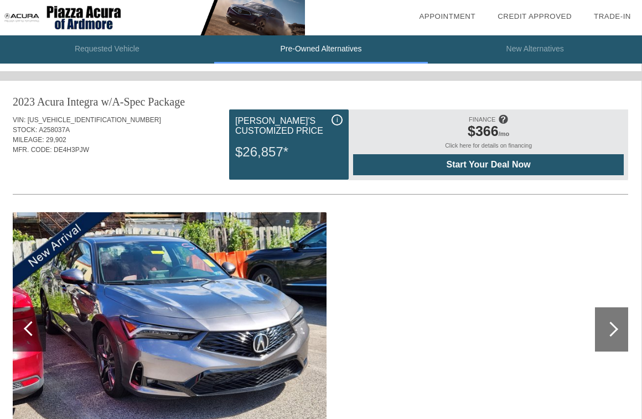
scroll to position [442, 1]
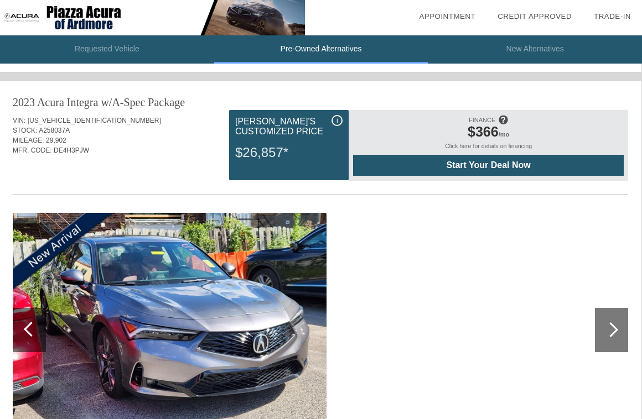
click at [246, 156] on div "$26,857*" at bounding box center [288, 152] width 107 height 29
drag, startPoint x: 246, startPoint y: 156, endPoint x: 367, endPoint y: 155, distance: 121.1
click at [367, 155] on div "i [PERSON_NAME]'s Customized Price $26,857* Calculating Payments... FINANCE $36…" at bounding box center [428, 140] width 399 height 61
click at [310, 149] on div "$26,857*" at bounding box center [288, 152] width 107 height 29
drag, startPoint x: 299, startPoint y: 154, endPoint x: 230, endPoint y: 154, distance: 69.1
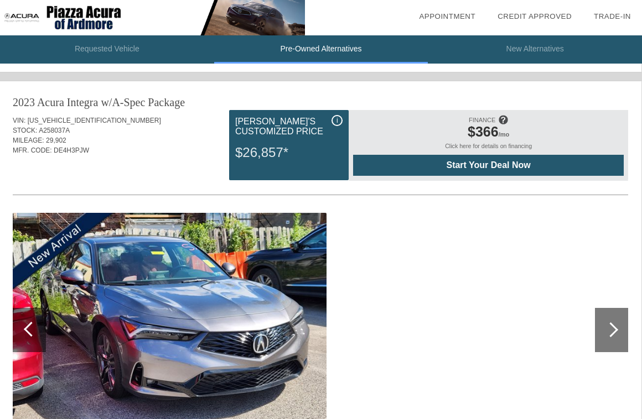
click at [230, 154] on div "i [PERSON_NAME]'s Customized Price $26,857*" at bounding box center [288, 145] width 119 height 70
drag, startPoint x: 230, startPoint y: 154, endPoint x: 311, endPoint y: 154, distance: 81.3
click at [312, 154] on div "i [PERSON_NAME]'s Customized Price $26,857*" at bounding box center [288, 145] width 119 height 70
click at [311, 154] on div "$26,857*" at bounding box center [288, 152] width 107 height 29
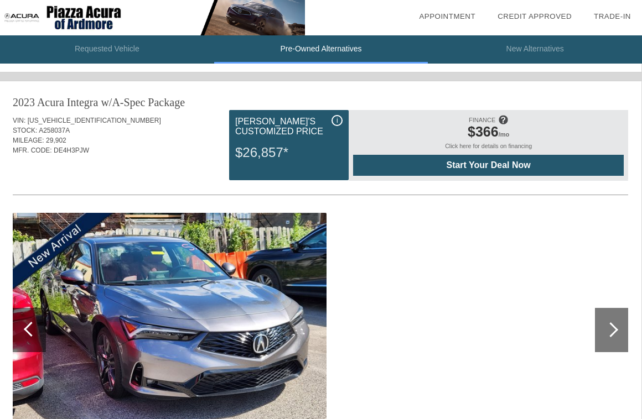
drag, startPoint x: 311, startPoint y: 154, endPoint x: 232, endPoint y: 154, distance: 79.1
click at [232, 154] on div "i [PERSON_NAME]'s Customized Price $26,857*" at bounding box center [288, 145] width 119 height 70
click at [550, 49] on li "New Alternatives" at bounding box center [535, 49] width 214 height 28
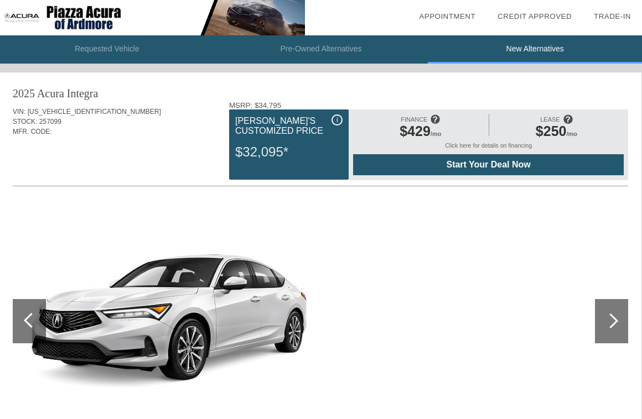
scroll to position [3, 1]
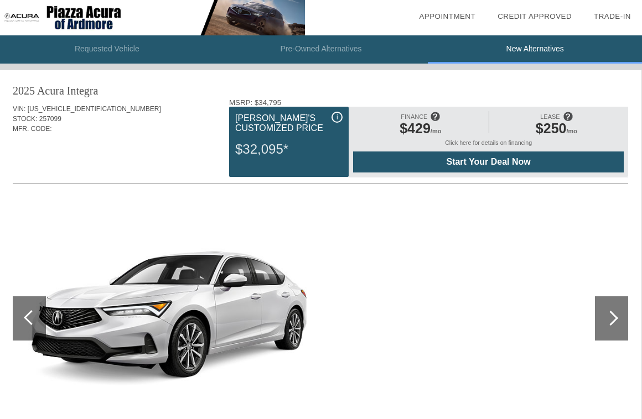
click at [598, 308] on div at bounding box center [611, 318] width 33 height 44
click at [601, 311] on div at bounding box center [611, 318] width 33 height 44
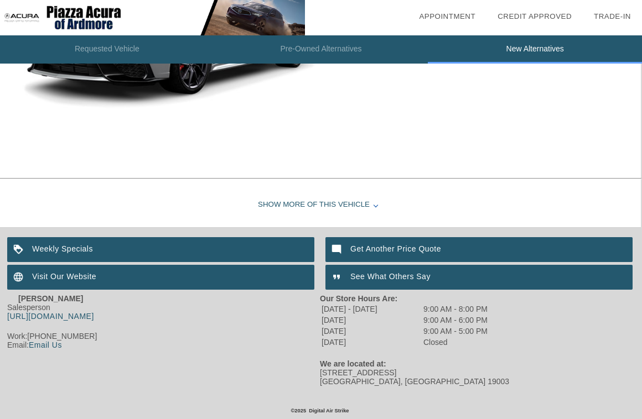
scroll to position [1141, 1]
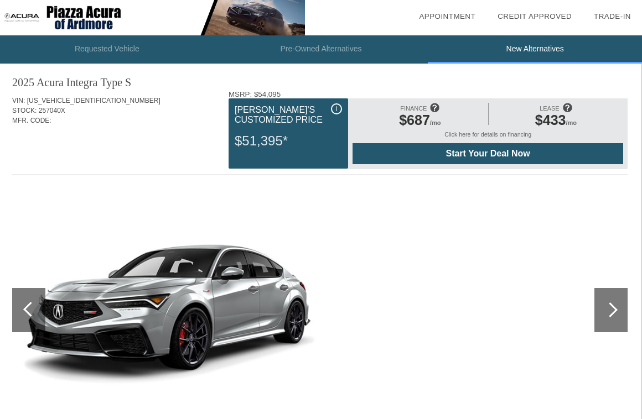
click at [92, 47] on li "Requested Vehicle" at bounding box center [107, 49] width 214 height 28
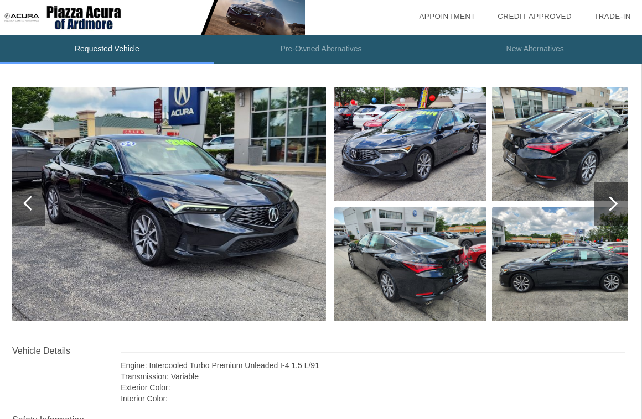
scroll to position [141, 1]
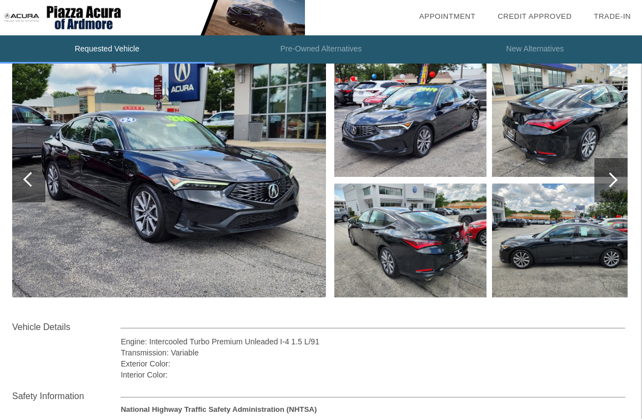
click at [290, 342] on div "Engine: Intercooled Turbo Premium Unleaded I-4 1.5 L/91" at bounding box center [373, 341] width 504 height 11
drag, startPoint x: 290, startPoint y: 342, endPoint x: 335, endPoint y: 342, distance: 44.8
click at [335, 342] on div "Engine: Intercooled Turbo Premium Unleaded I-4 1.5 L/91" at bounding box center [373, 341] width 504 height 11
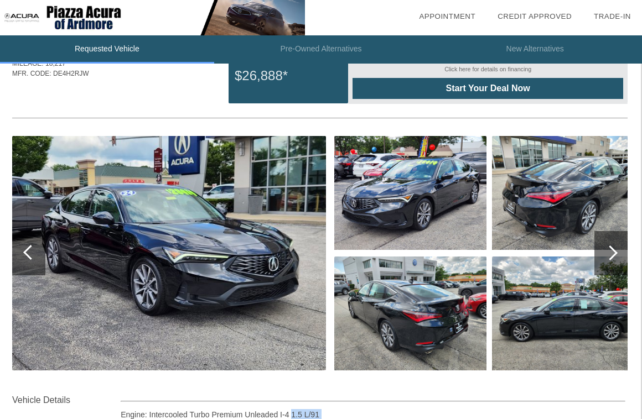
scroll to position [0, 1]
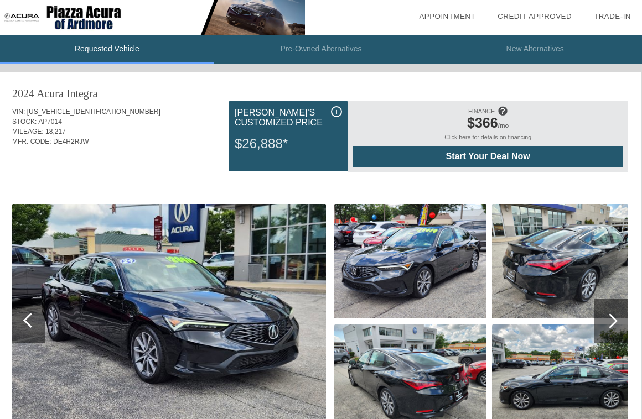
click at [306, 51] on li "Pre-Owned Alternatives" at bounding box center [321, 49] width 214 height 28
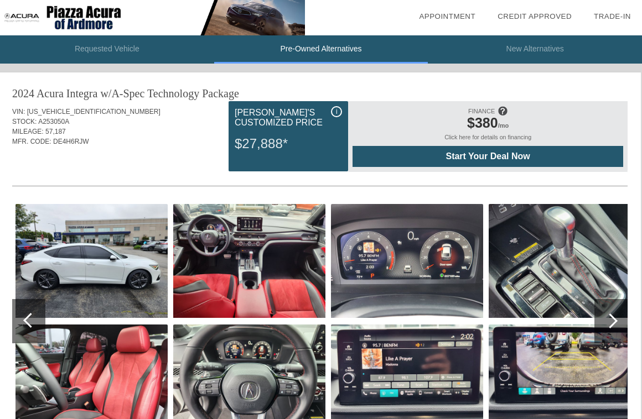
scroll to position [35, 1]
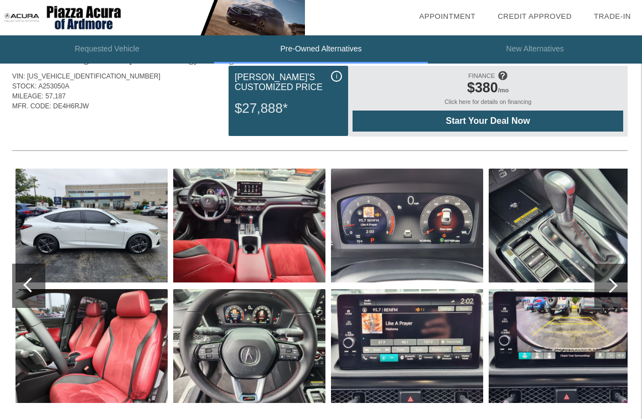
click at [265, 213] on img at bounding box center [249, 226] width 152 height 114
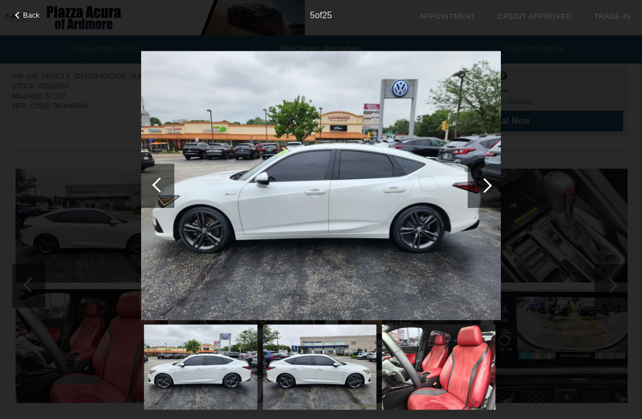
click at [477, 187] on div at bounding box center [483, 186] width 33 height 44
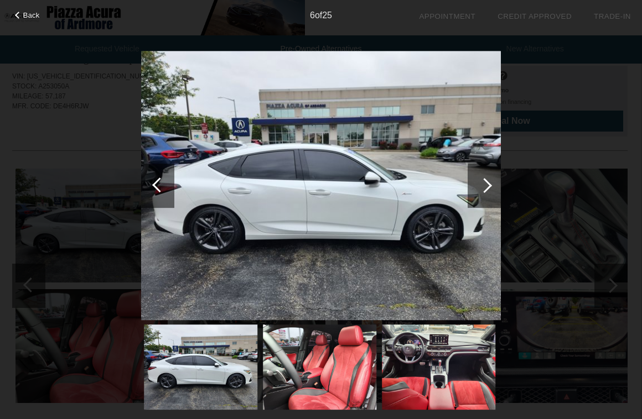
click at [484, 188] on div at bounding box center [484, 185] width 15 height 15
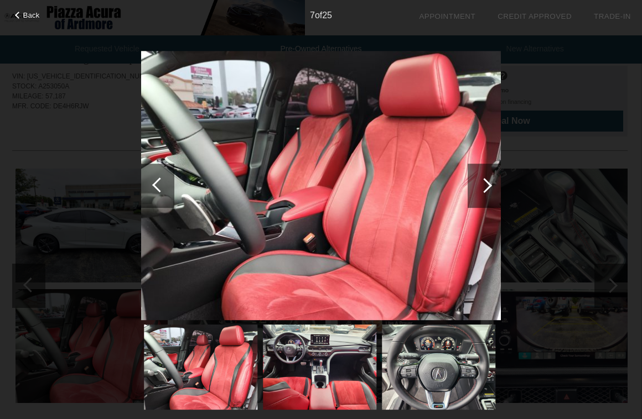
click at [485, 188] on div at bounding box center [484, 185] width 15 height 15
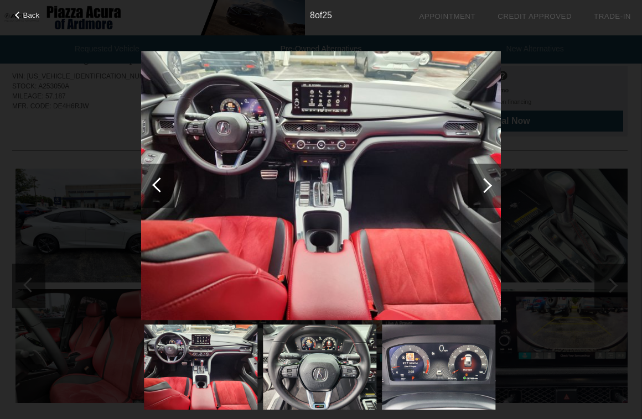
click at [485, 188] on div at bounding box center [484, 185] width 15 height 15
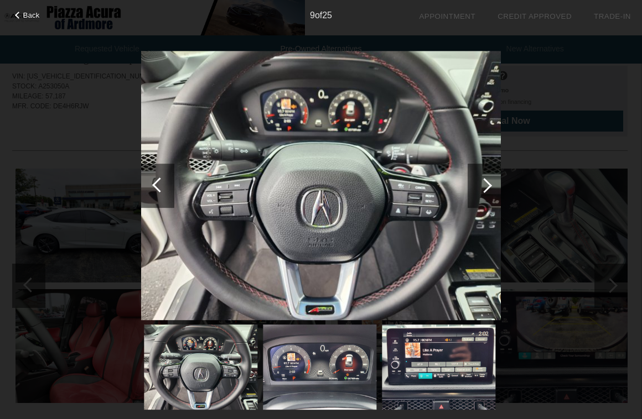
click at [570, 183] on div "Back 9 of 25" at bounding box center [321, 209] width 642 height 419
click at [57, 150] on div "Back 9 of 25" at bounding box center [321, 209] width 642 height 419
click at [39, 13] on div "Back" at bounding box center [27, 14] width 55 height 6
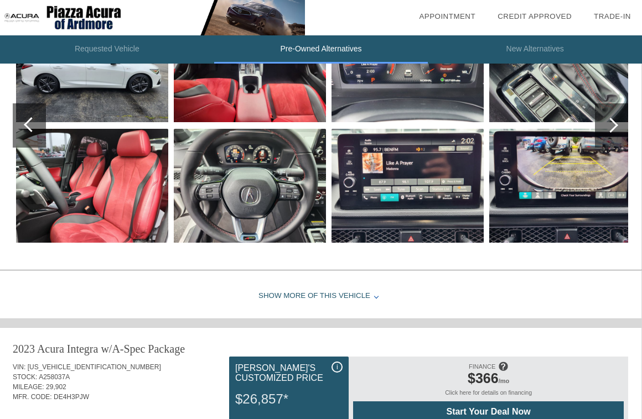
scroll to position [190, 1]
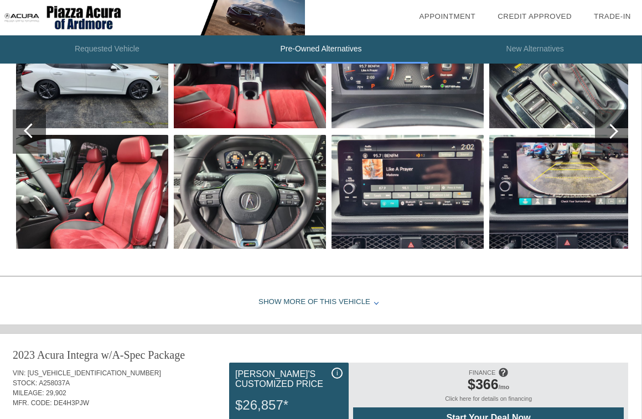
click at [334, 295] on div "Show More of this Vehicle" at bounding box center [320, 302] width 642 height 44
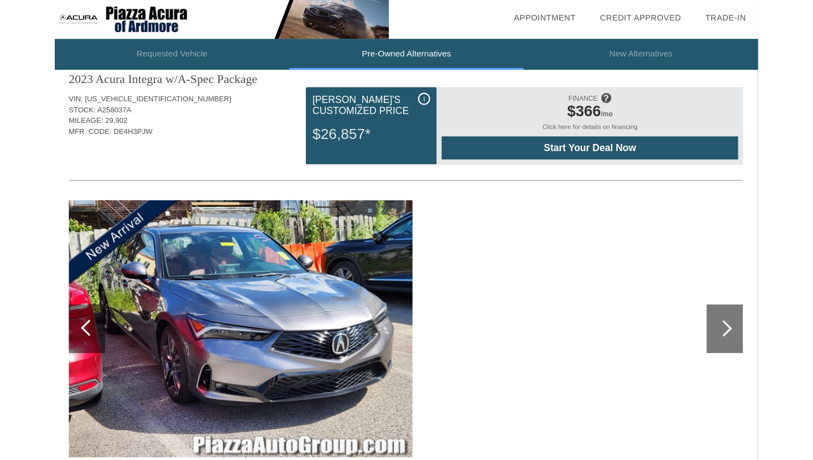
scroll to position [699, 0]
